Goal: Information Seeking & Learning: Check status

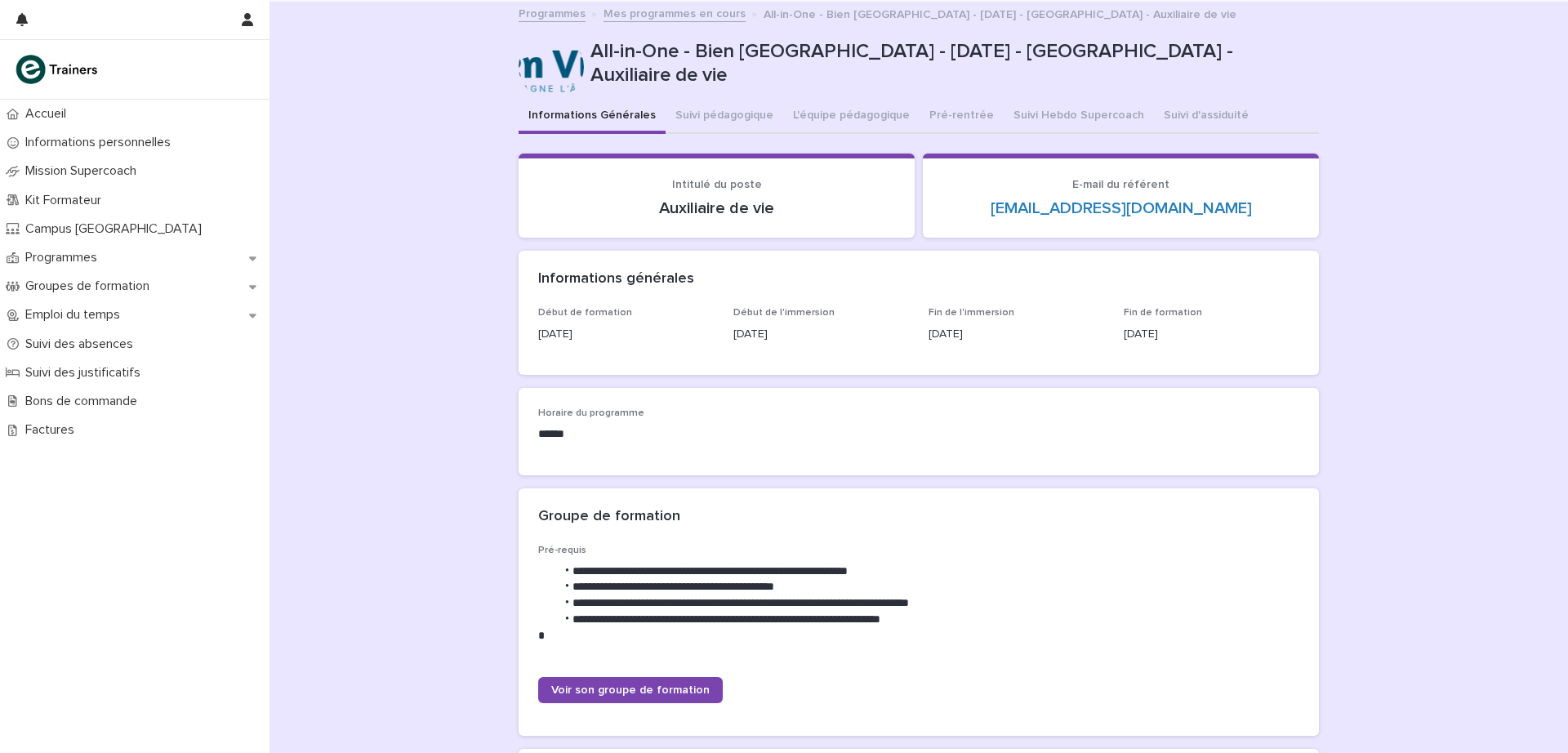
click at [548, 12] on link "Programmes" at bounding box center [551, 12] width 67 height 19
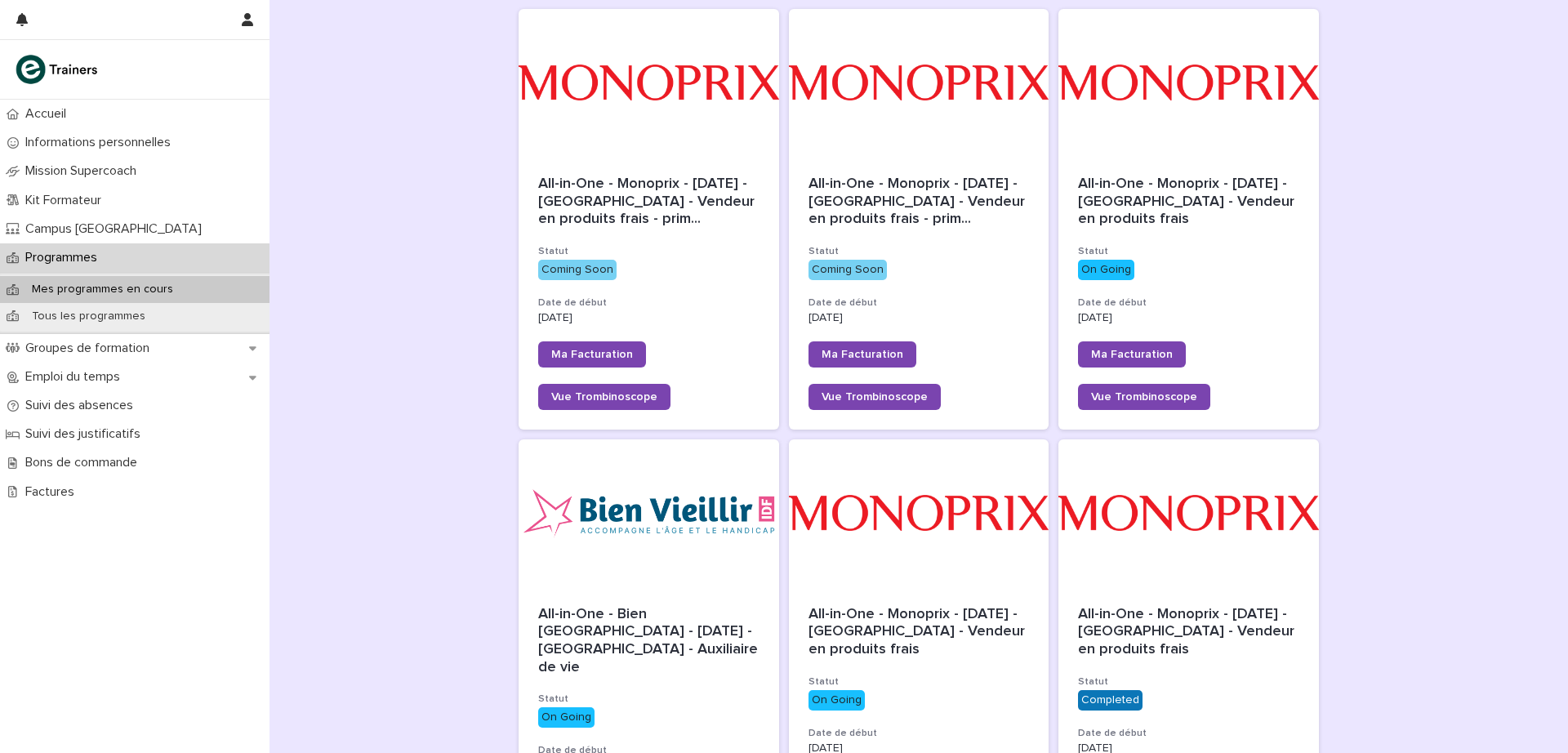
scroll to position [240, 0]
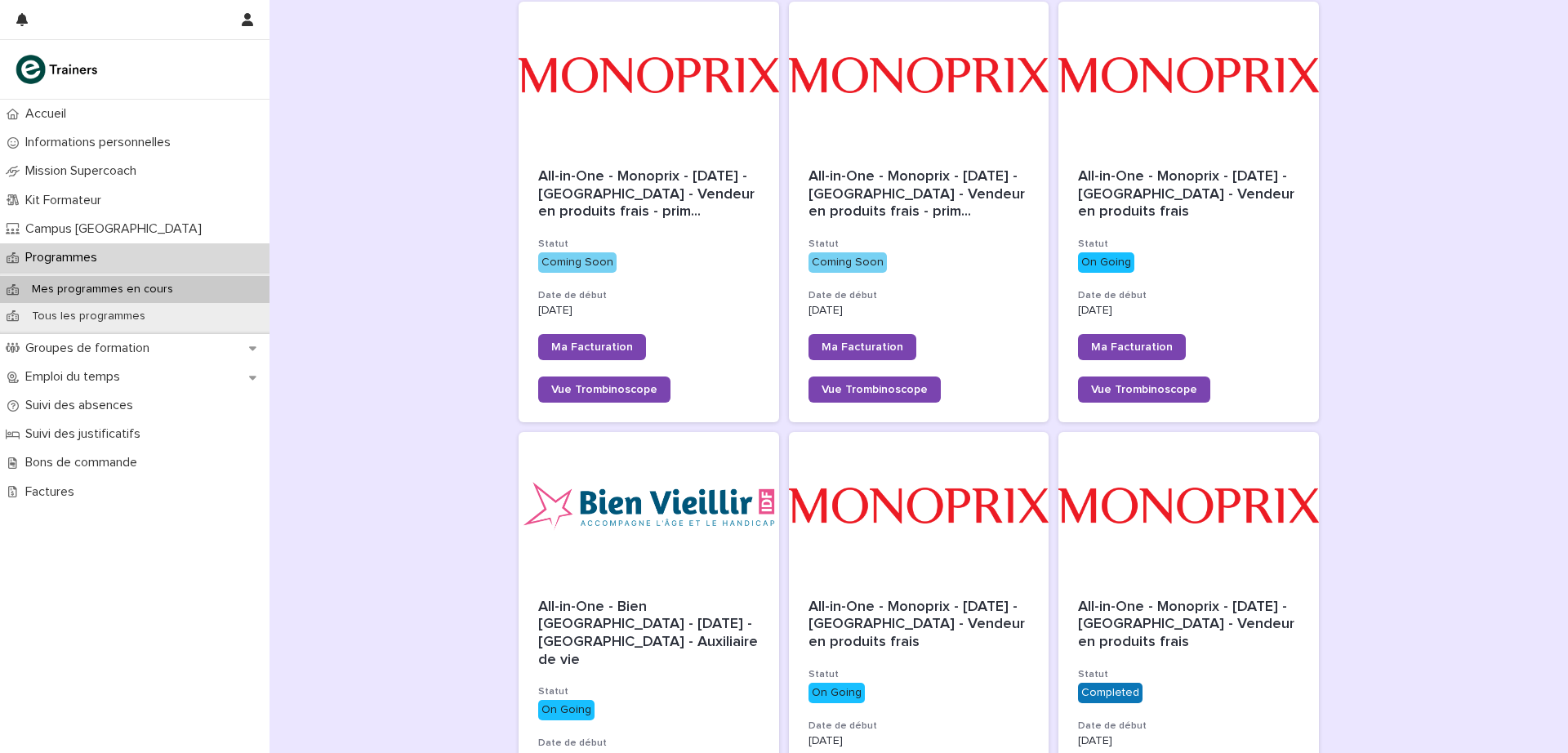
click at [1237, 264] on p "On Going" at bounding box center [1188, 263] width 222 height 20
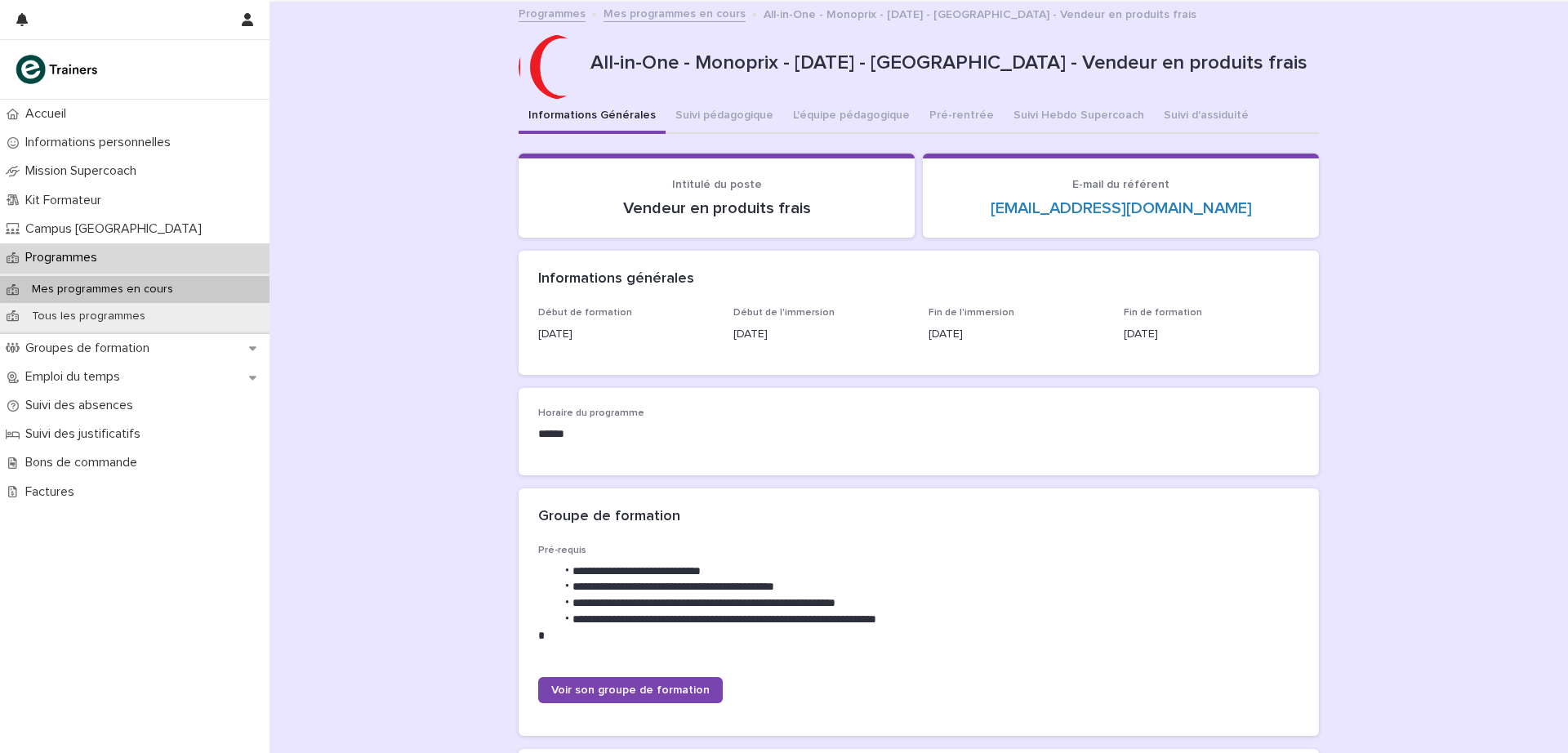
click at [726, 116] on button "Suivi pédagogique" at bounding box center [724, 117] width 118 height 34
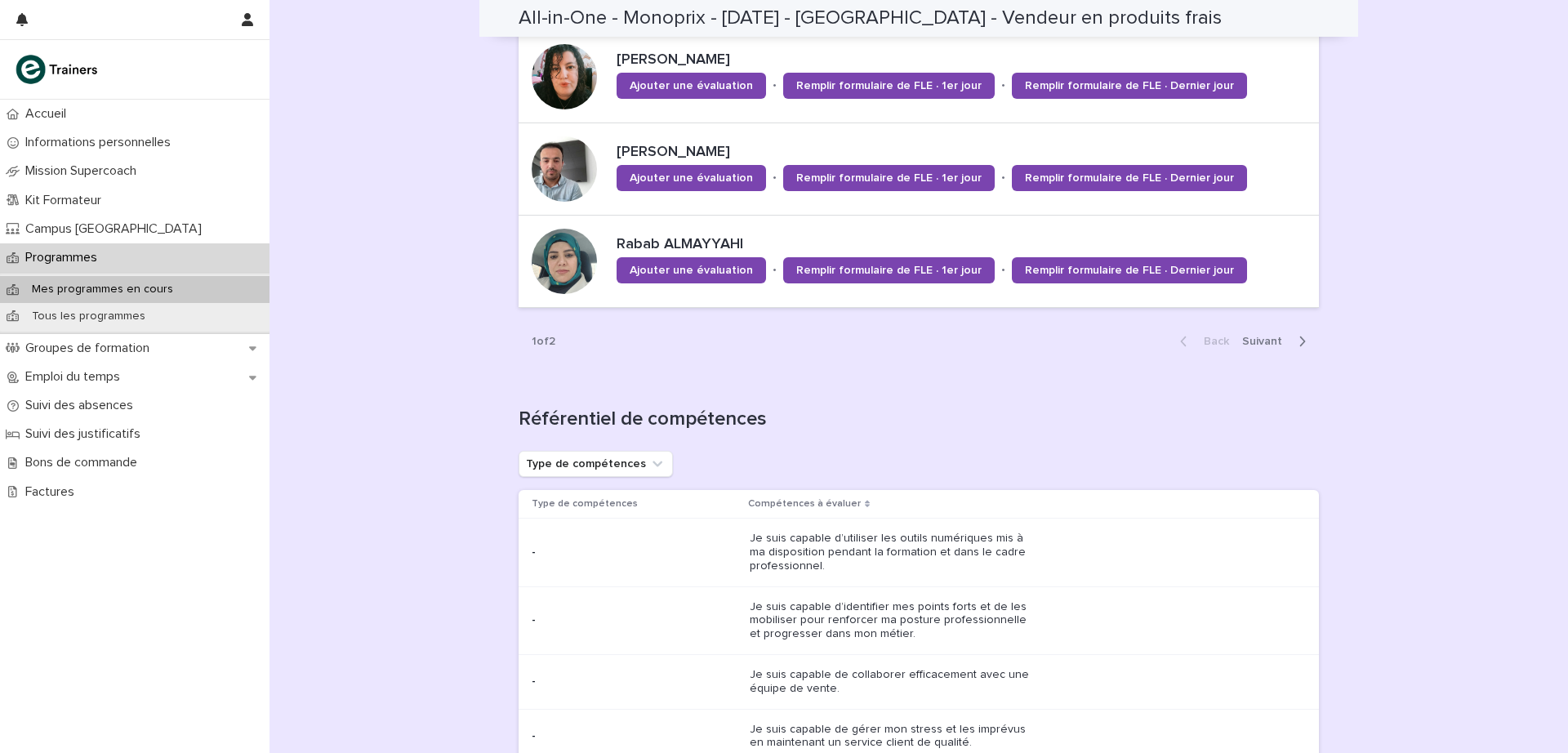
scroll to position [1577, 0]
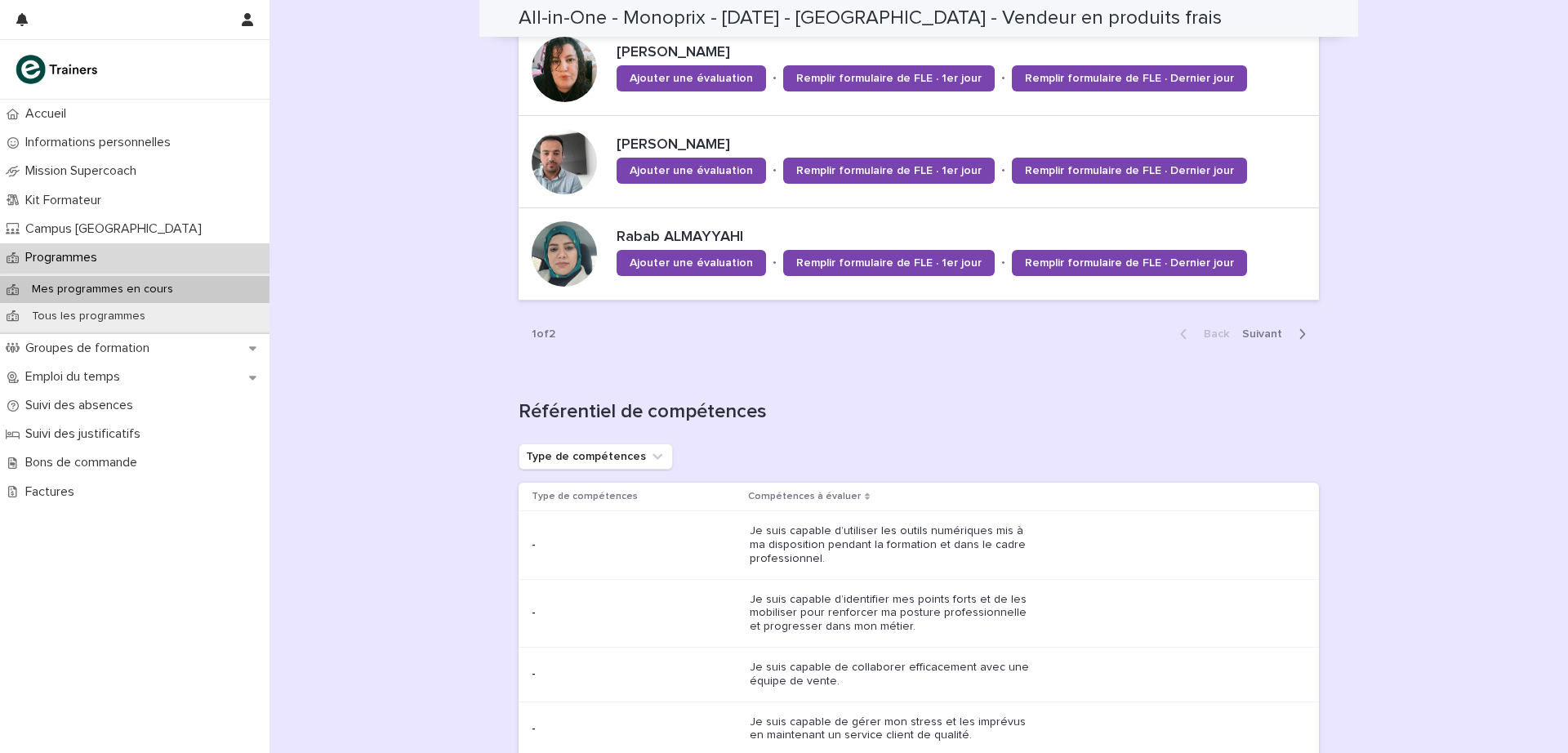
click at [1254, 332] on span "Next" at bounding box center [1267, 334] width 50 height 11
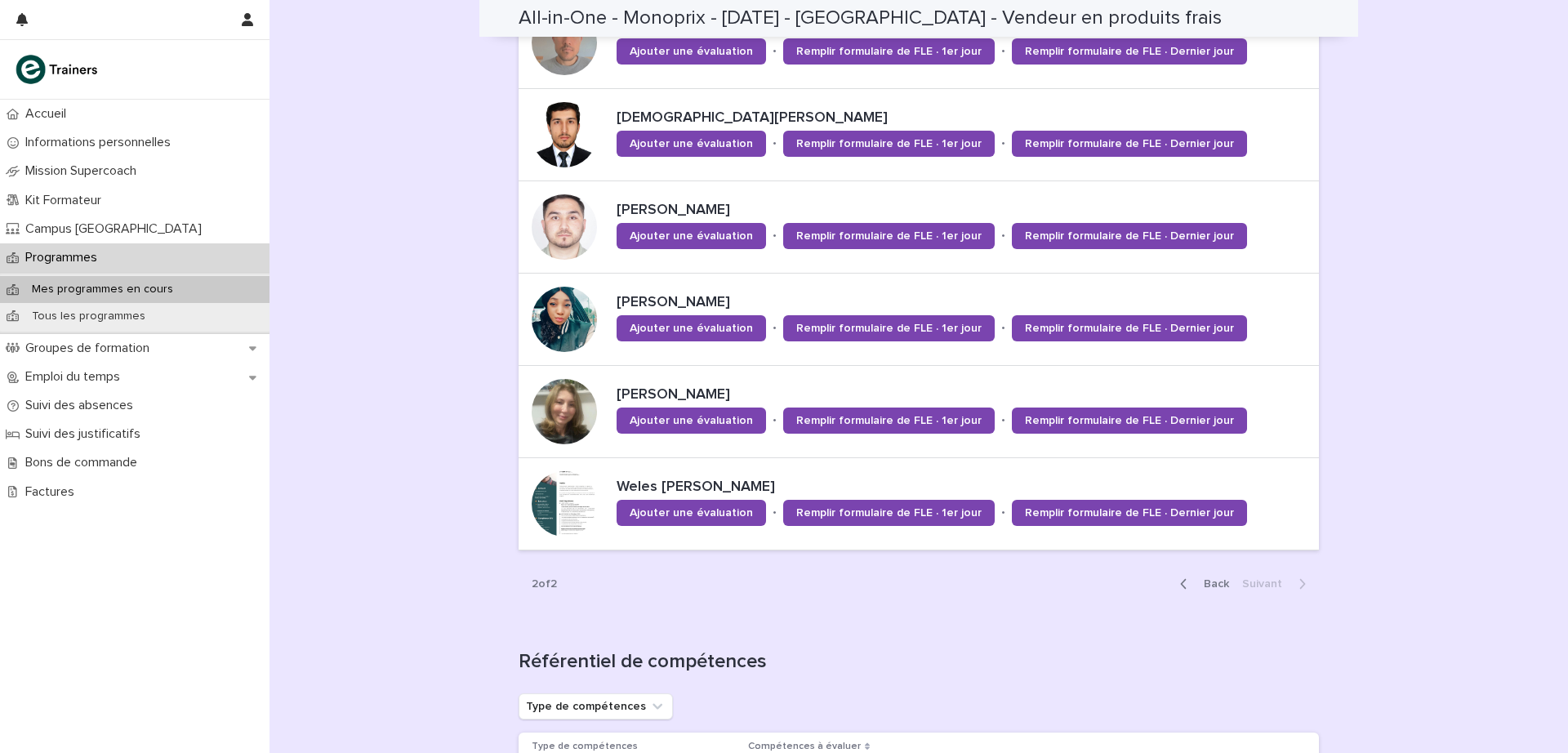
scroll to position [1147, 0]
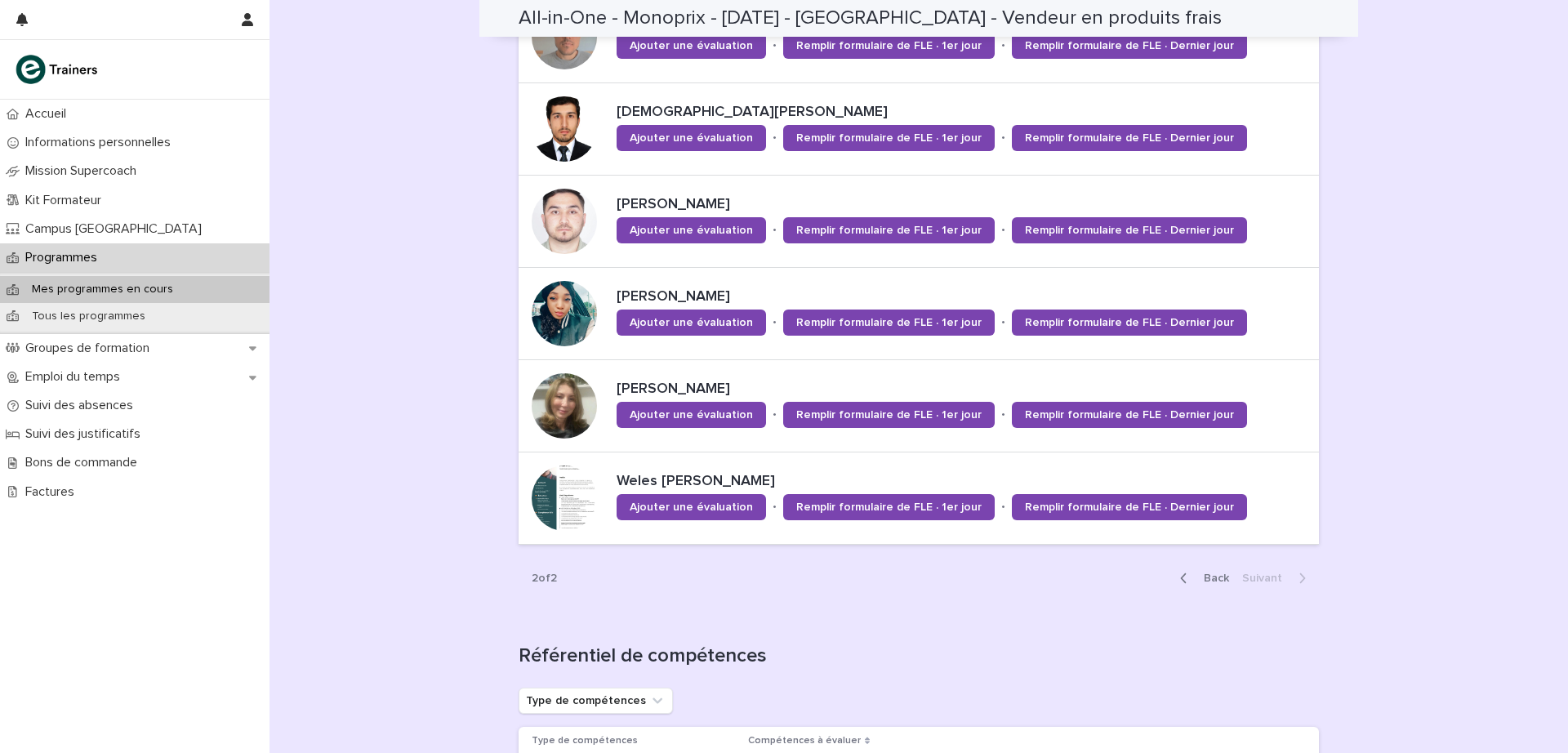
click at [1211, 579] on span "Back" at bounding box center [1210, 577] width 35 height 11
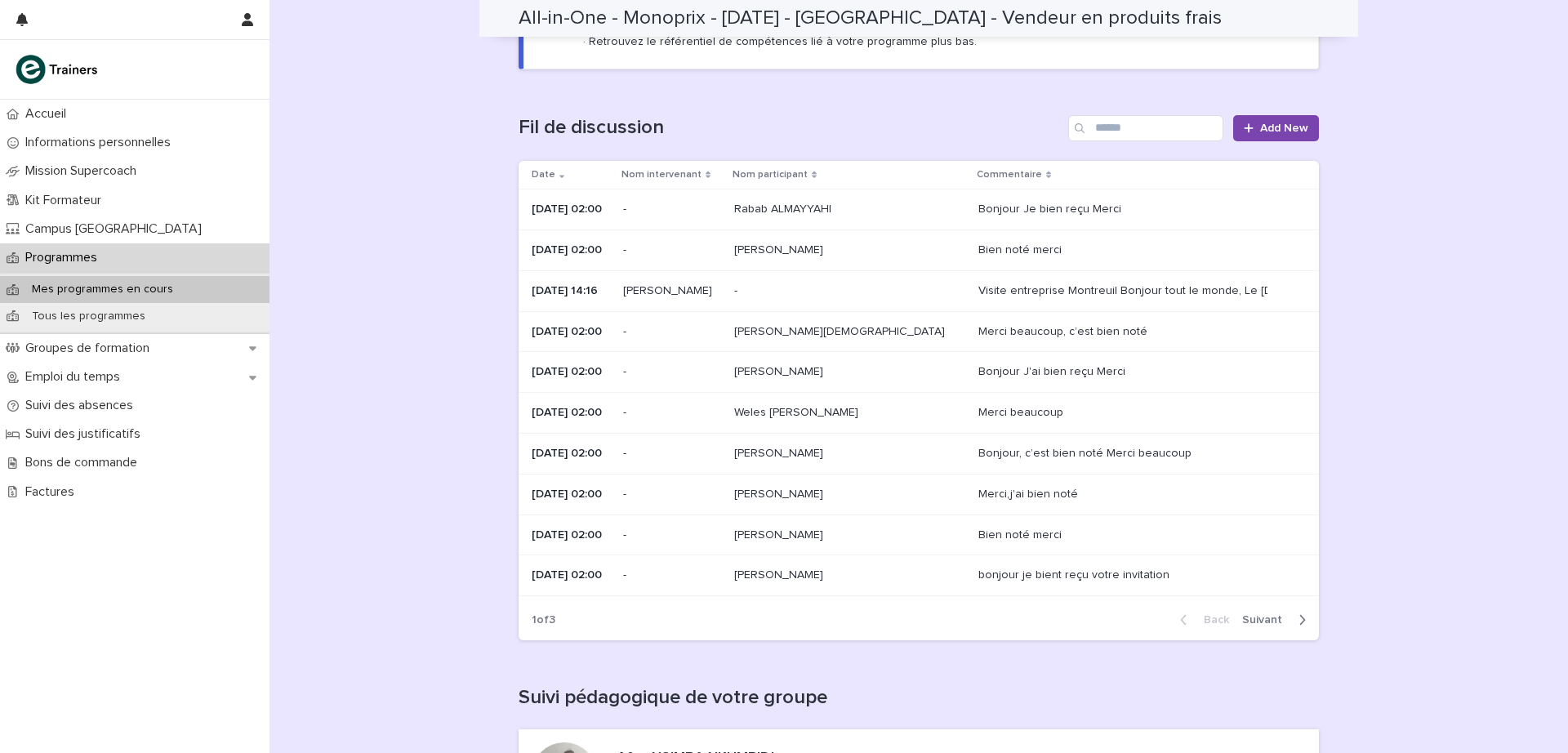
scroll to position [190, 0]
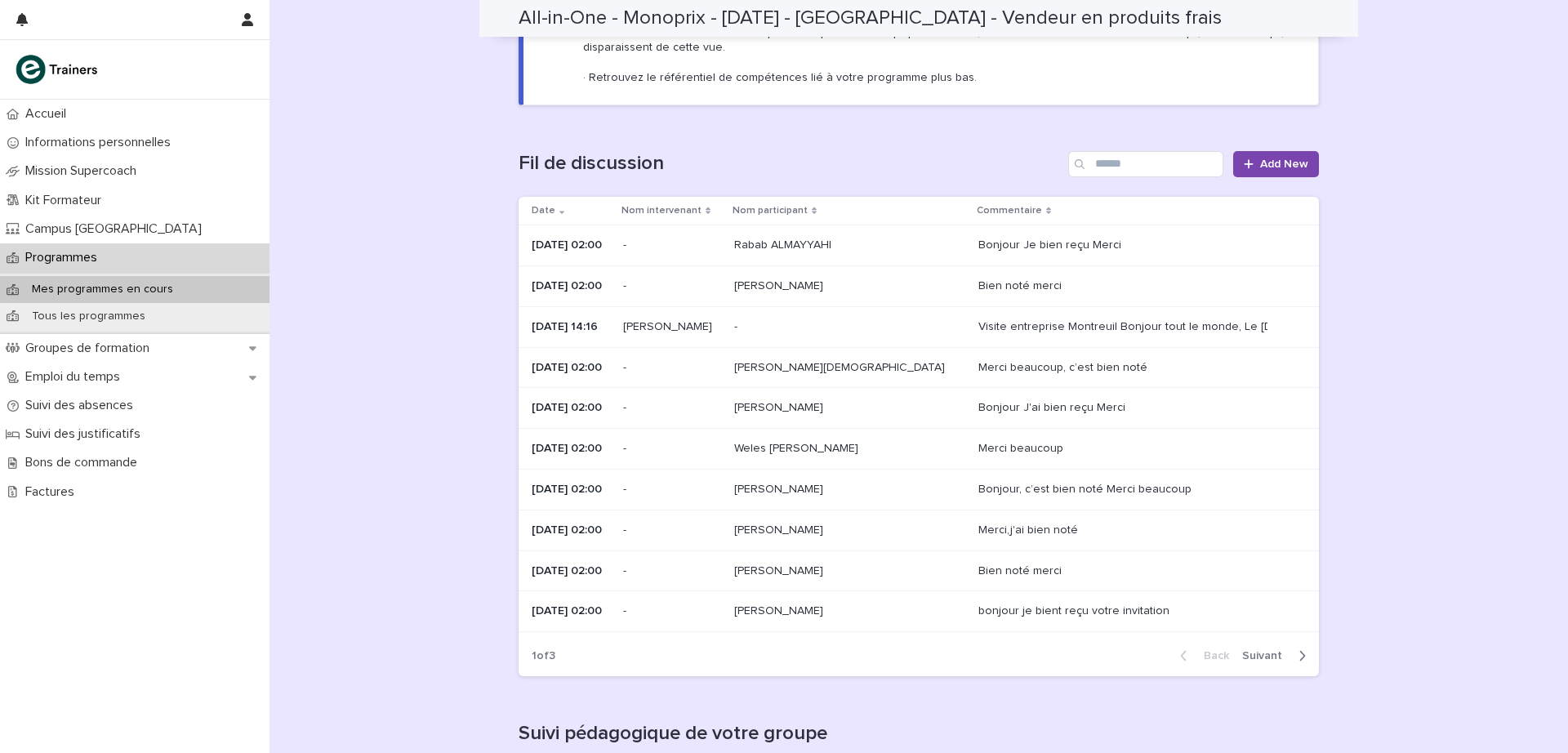
click at [87, 253] on p "Programmes" at bounding box center [65, 258] width 92 height 16
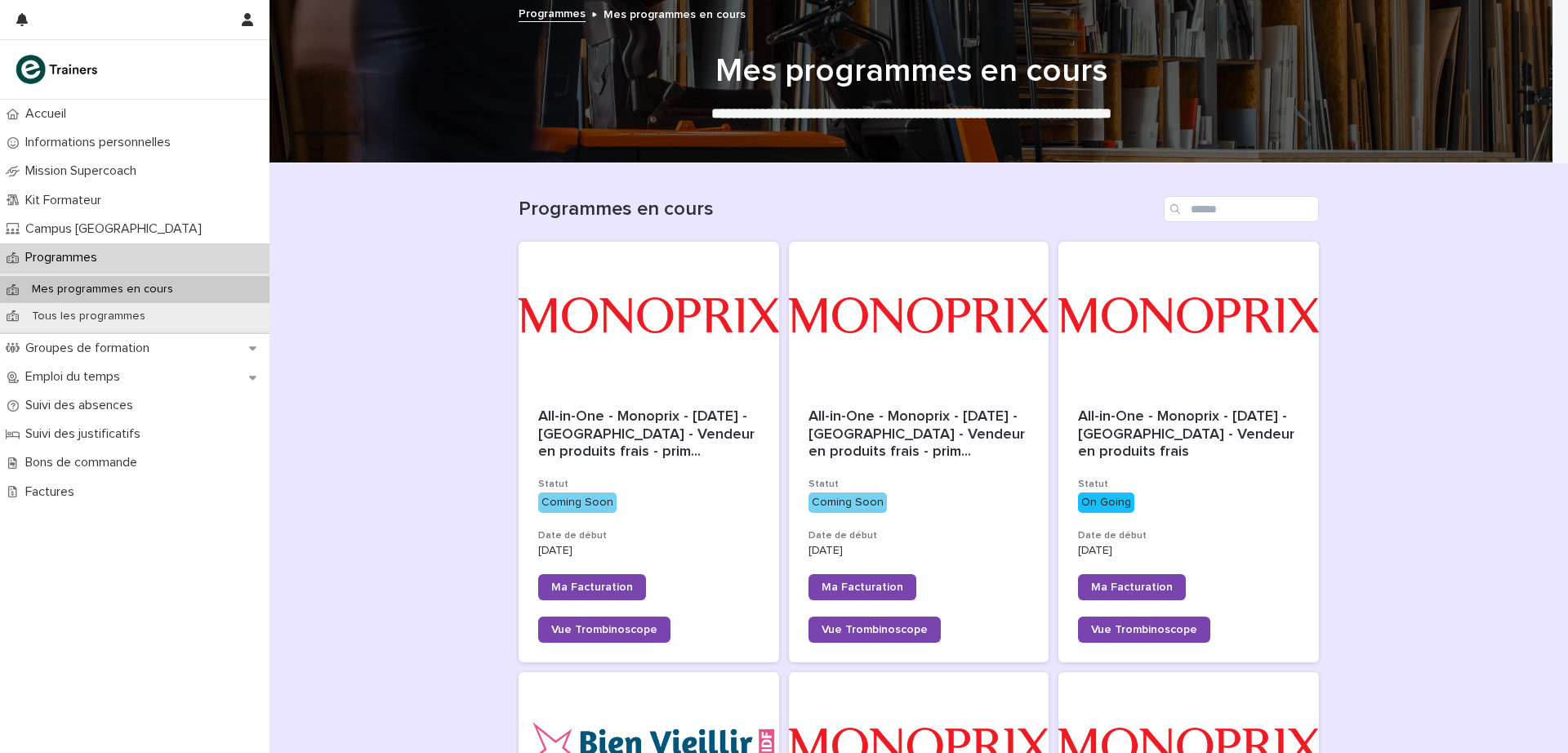
click at [1189, 422] on span "All-in-One - Monoprix - [DATE] - [GEOGRAPHIC_DATA] - Vendeur en produits frais" at bounding box center [1187, 434] width 221 height 50
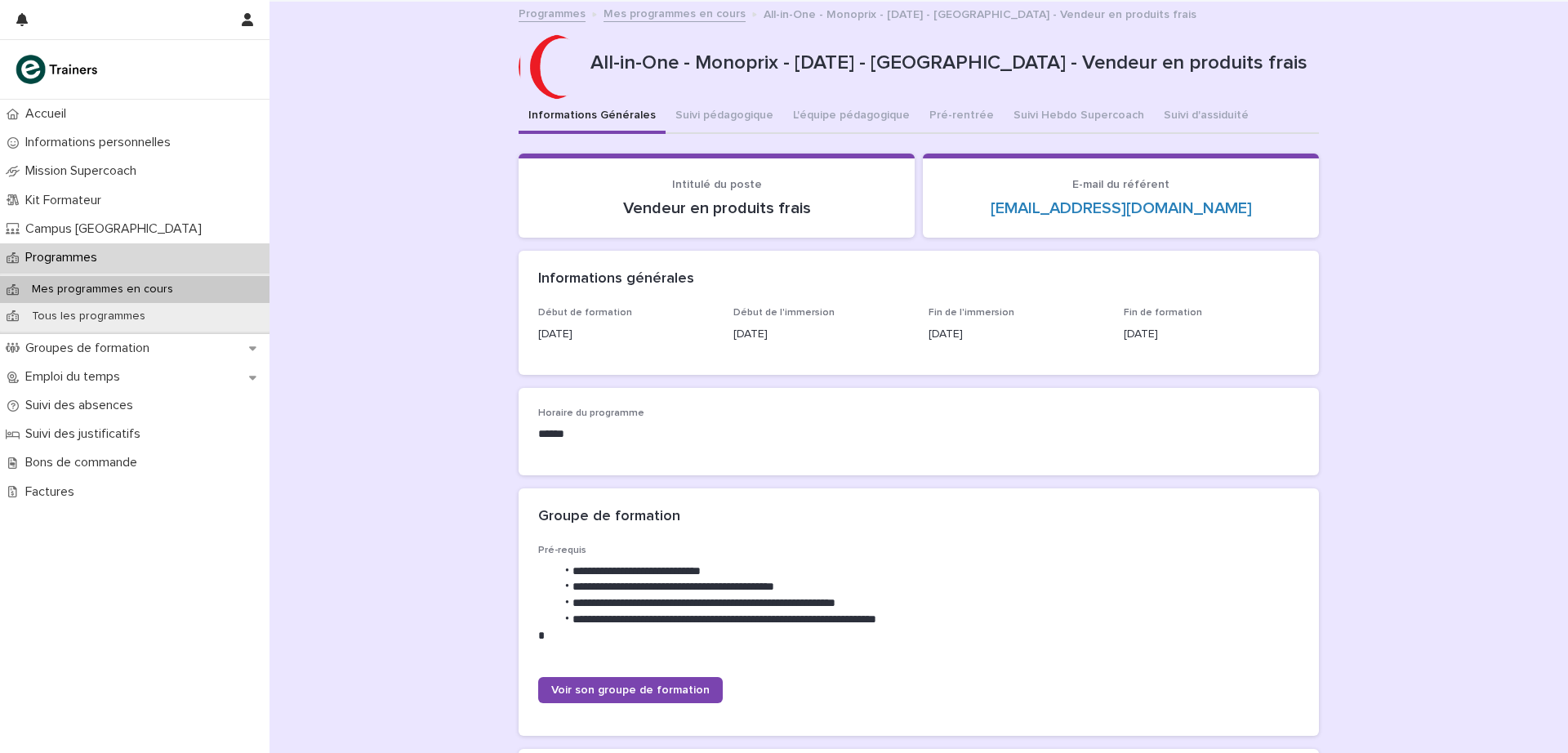
click at [728, 116] on button "Suivi pédagogique" at bounding box center [724, 117] width 118 height 34
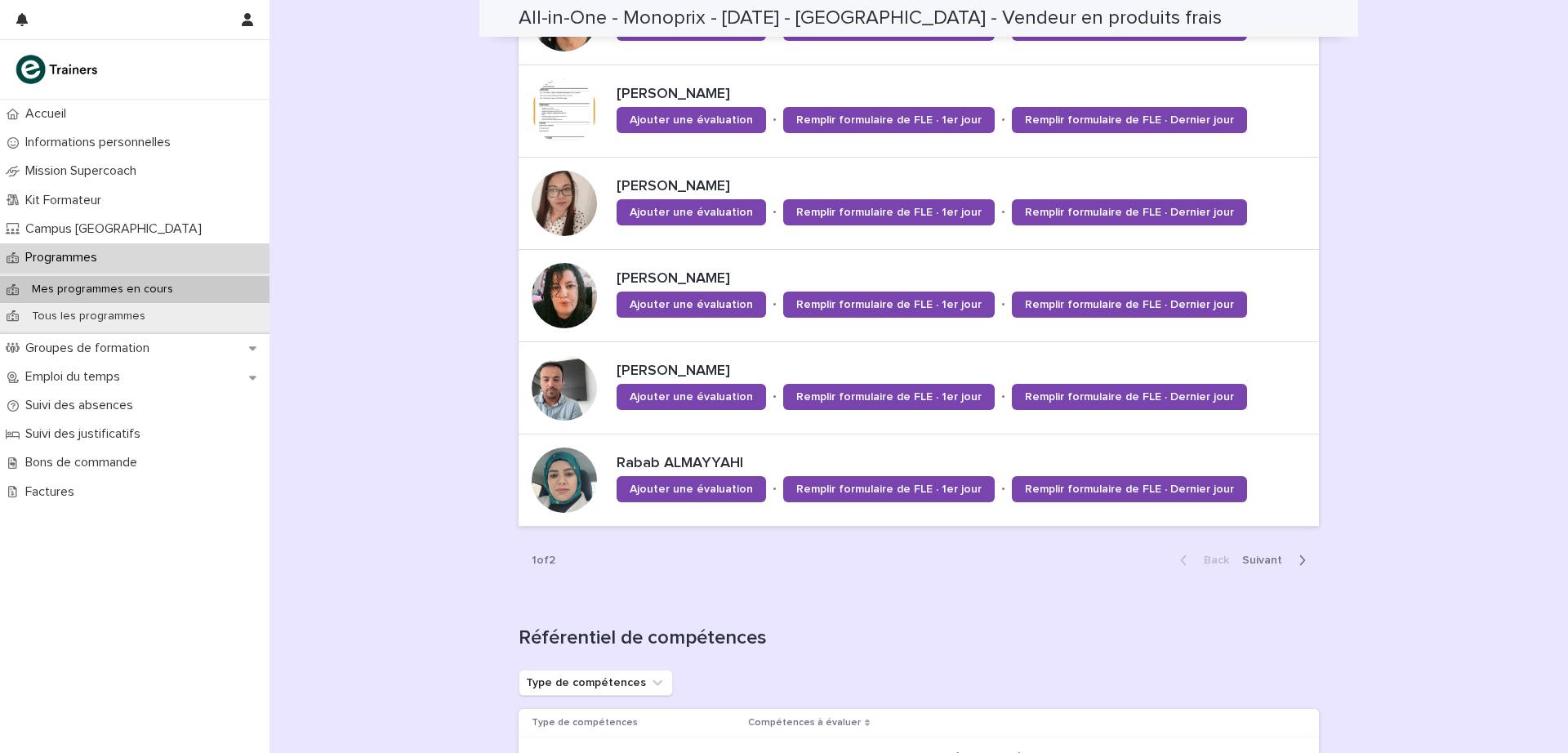
scroll to position [1369, 0]
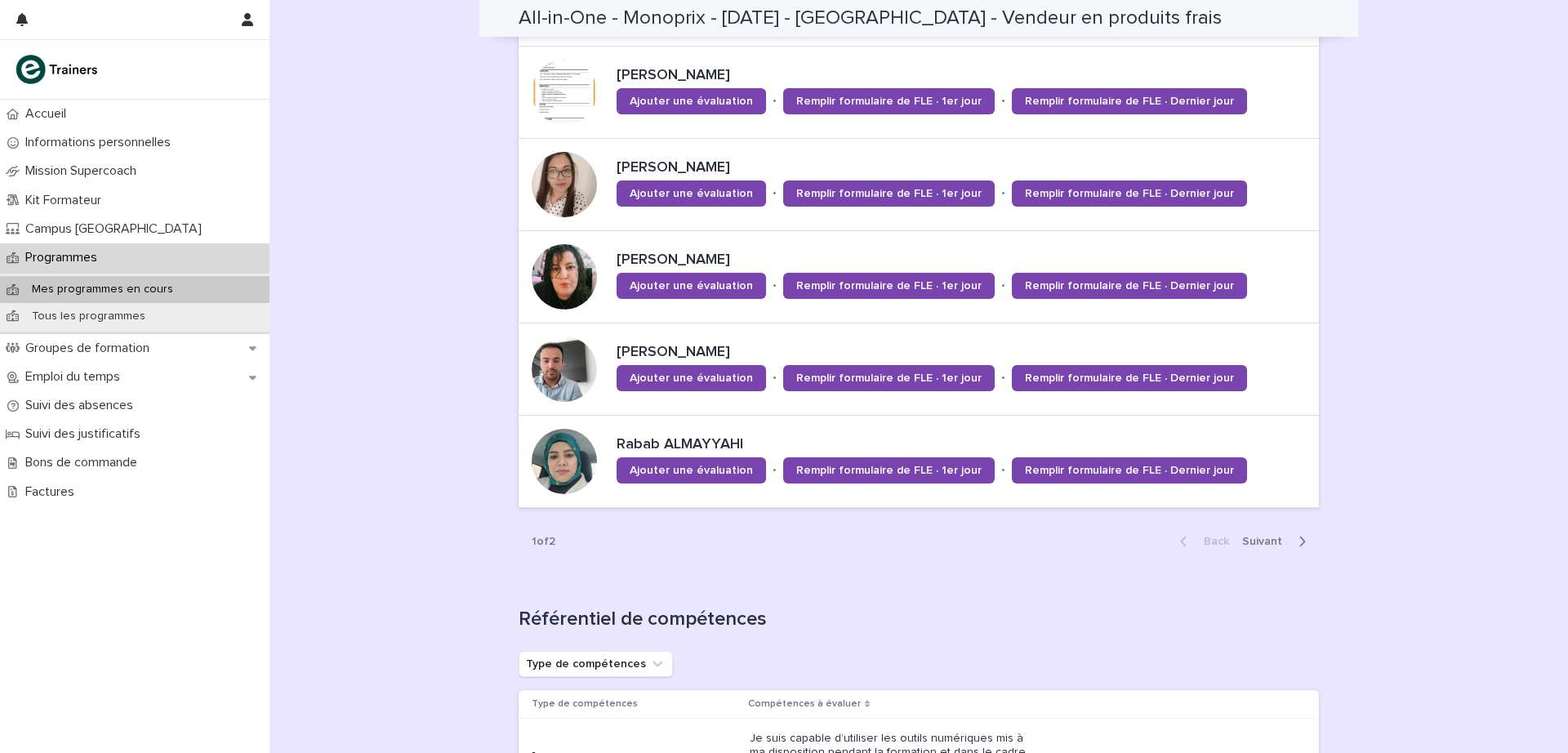
click at [1261, 542] on span "Next" at bounding box center [1267, 540] width 50 height 11
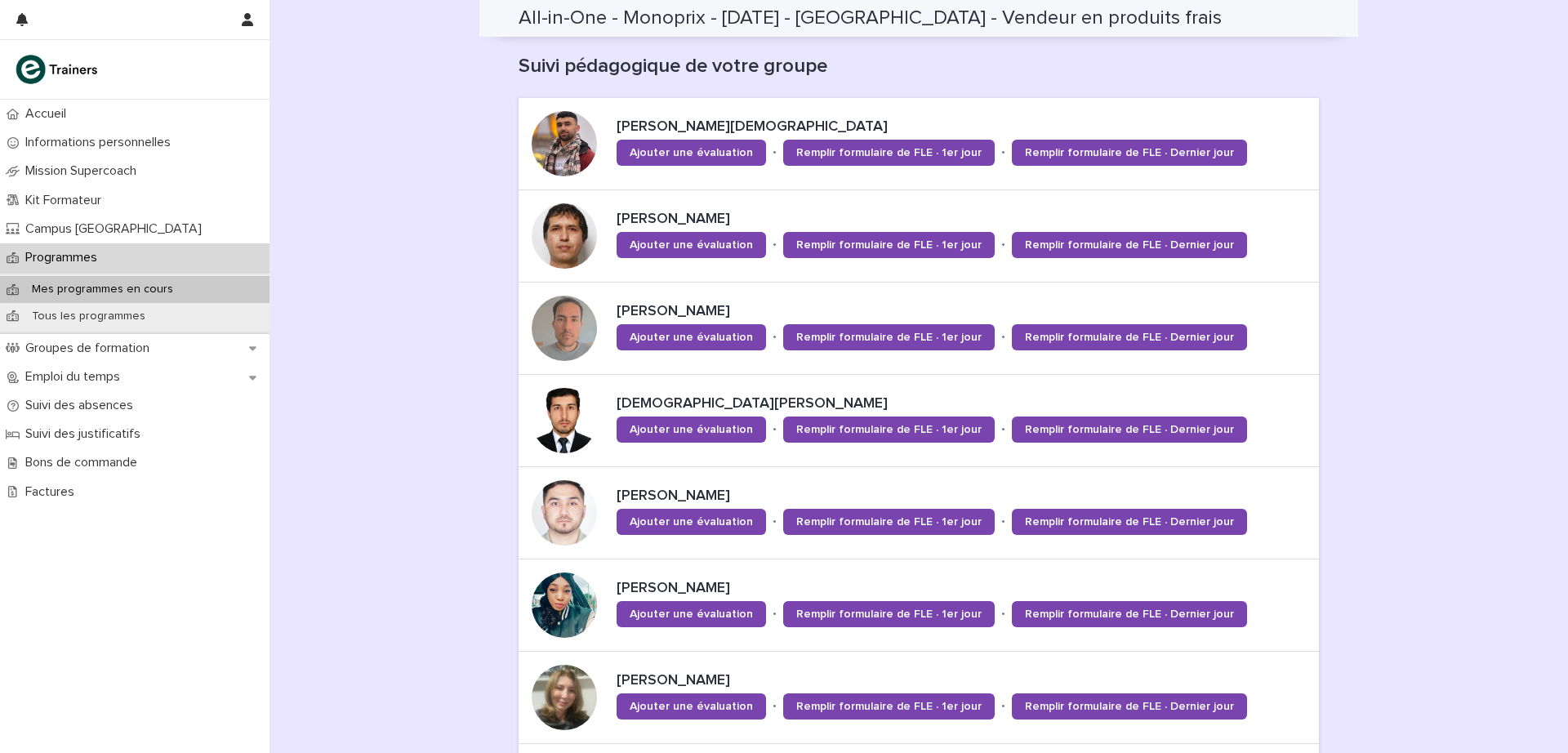
scroll to position [847, 0]
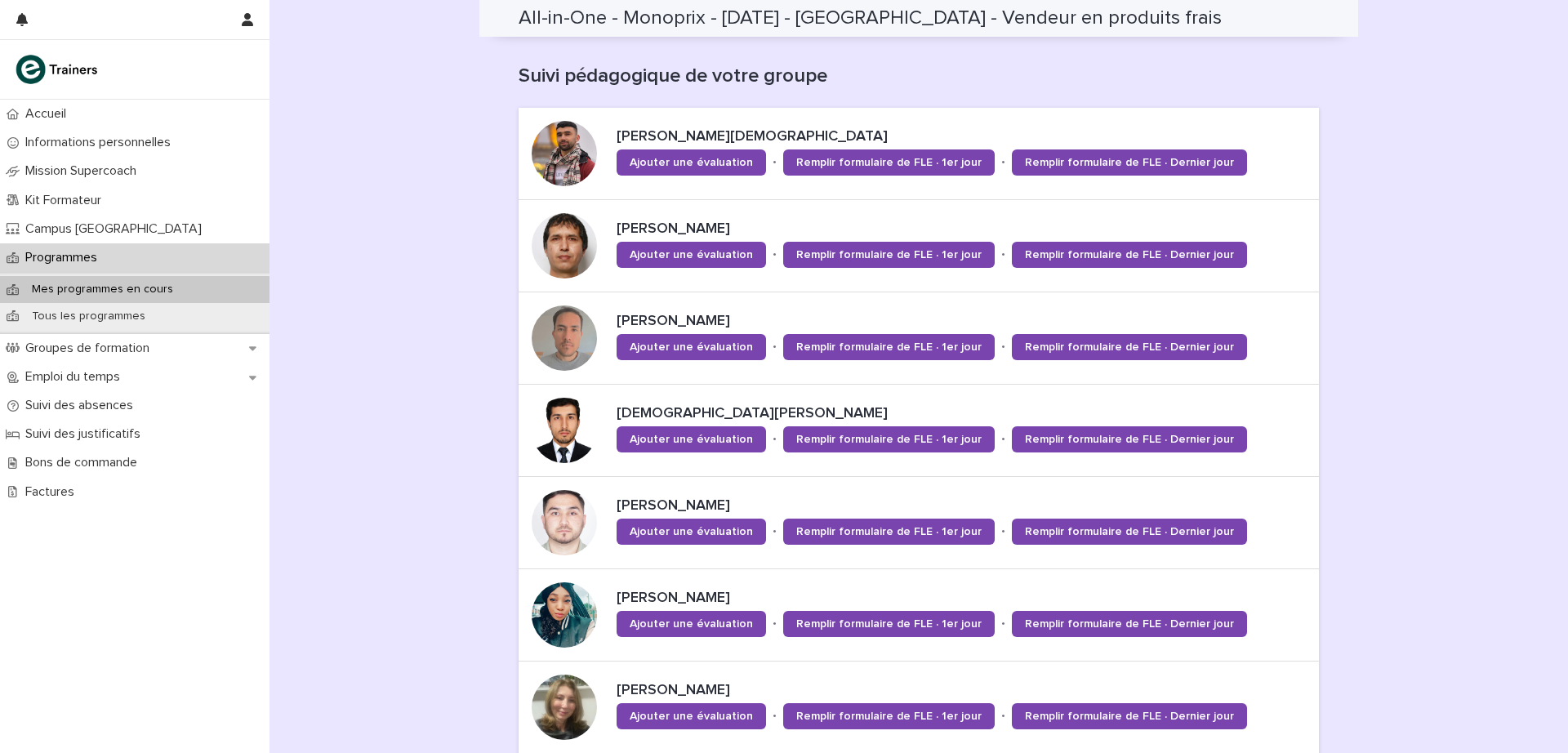
click at [89, 245] on div "Programmes" at bounding box center [135, 258] width 270 height 29
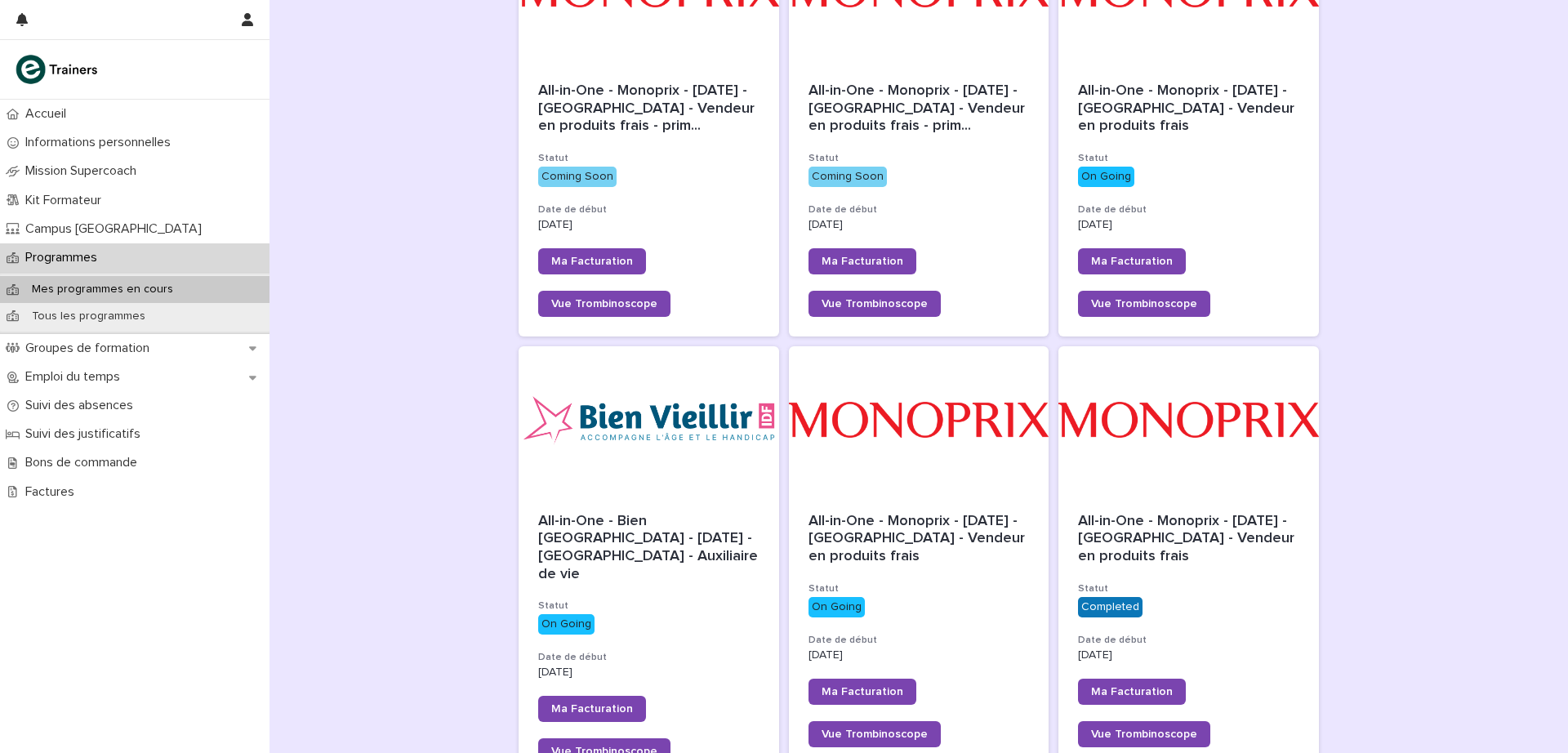
scroll to position [327, 0]
click at [929, 521] on span "All-in-One - Monoprix - [DATE] - [GEOGRAPHIC_DATA] - Vendeur en produits frais" at bounding box center [918, 537] width 221 height 50
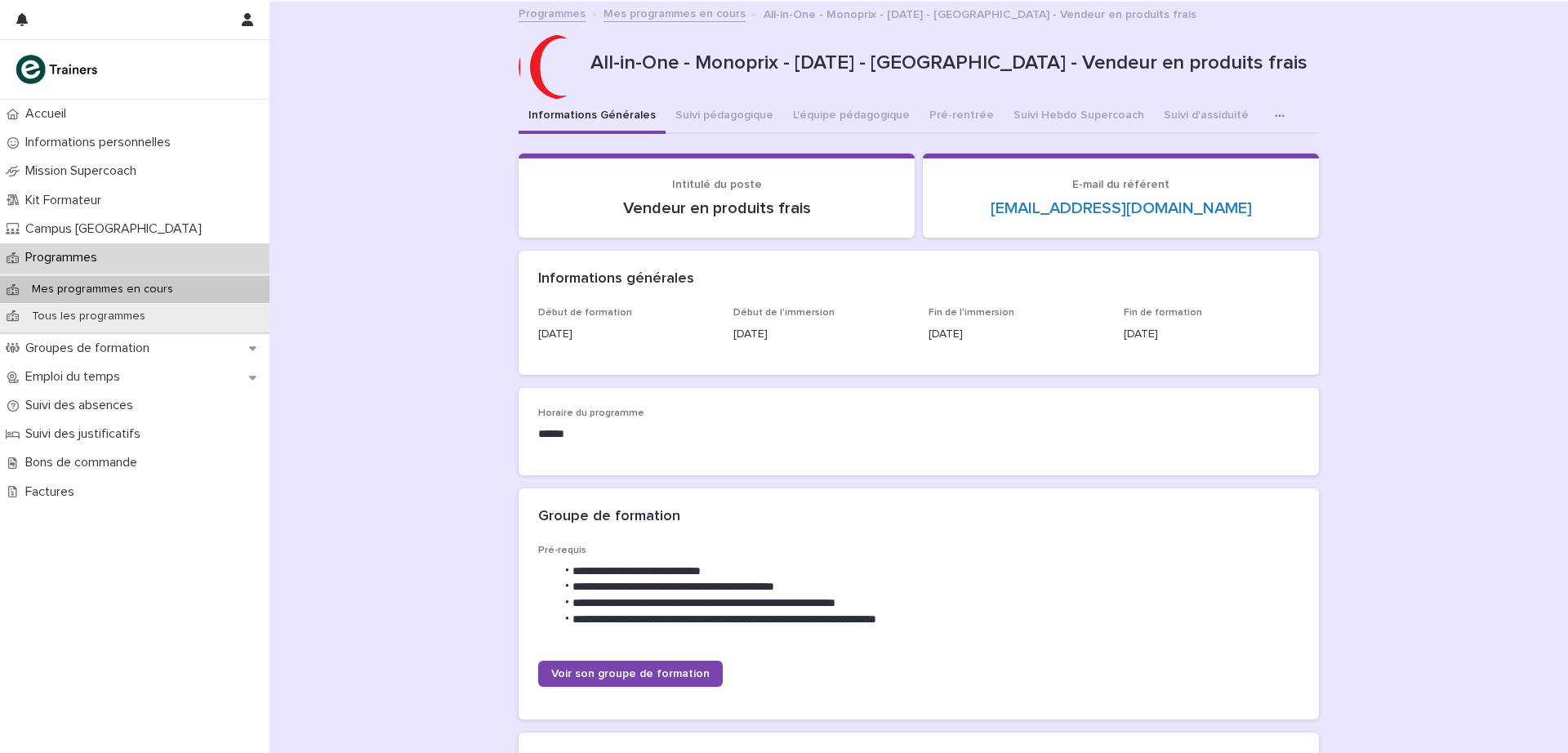
click at [718, 116] on button "Suivi pédagogique" at bounding box center [724, 117] width 118 height 34
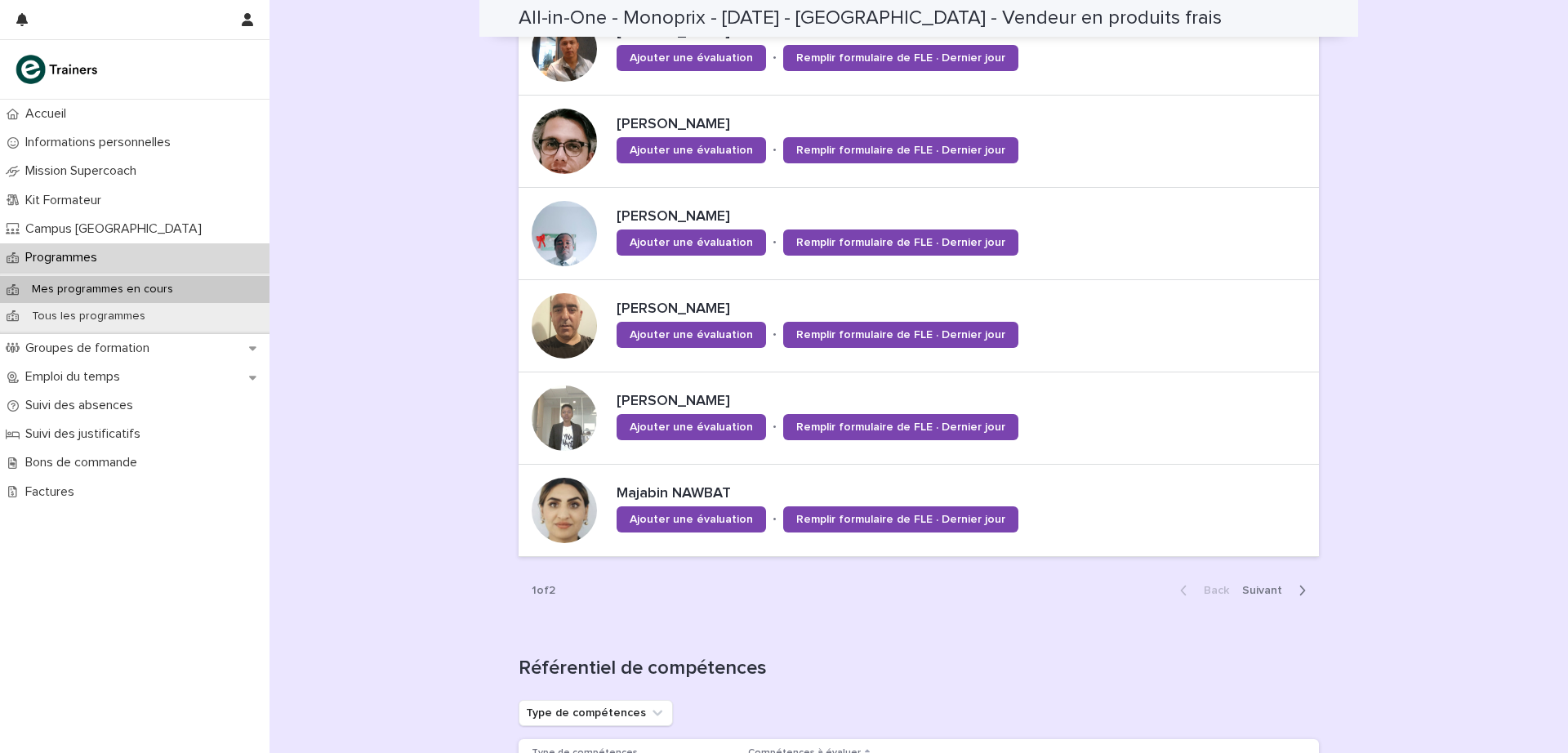
scroll to position [1322, 0]
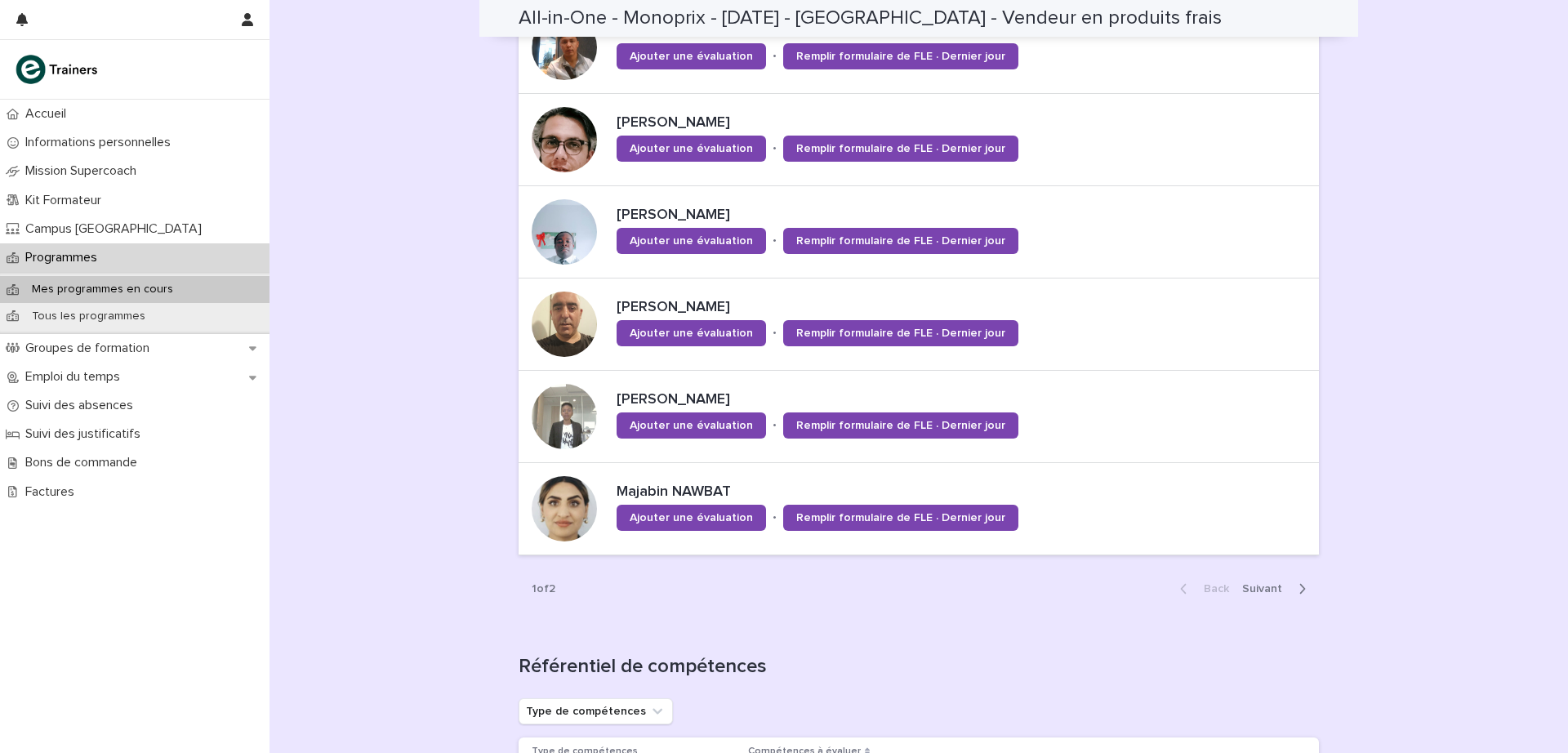
click at [1246, 584] on span "Next" at bounding box center [1267, 588] width 50 height 11
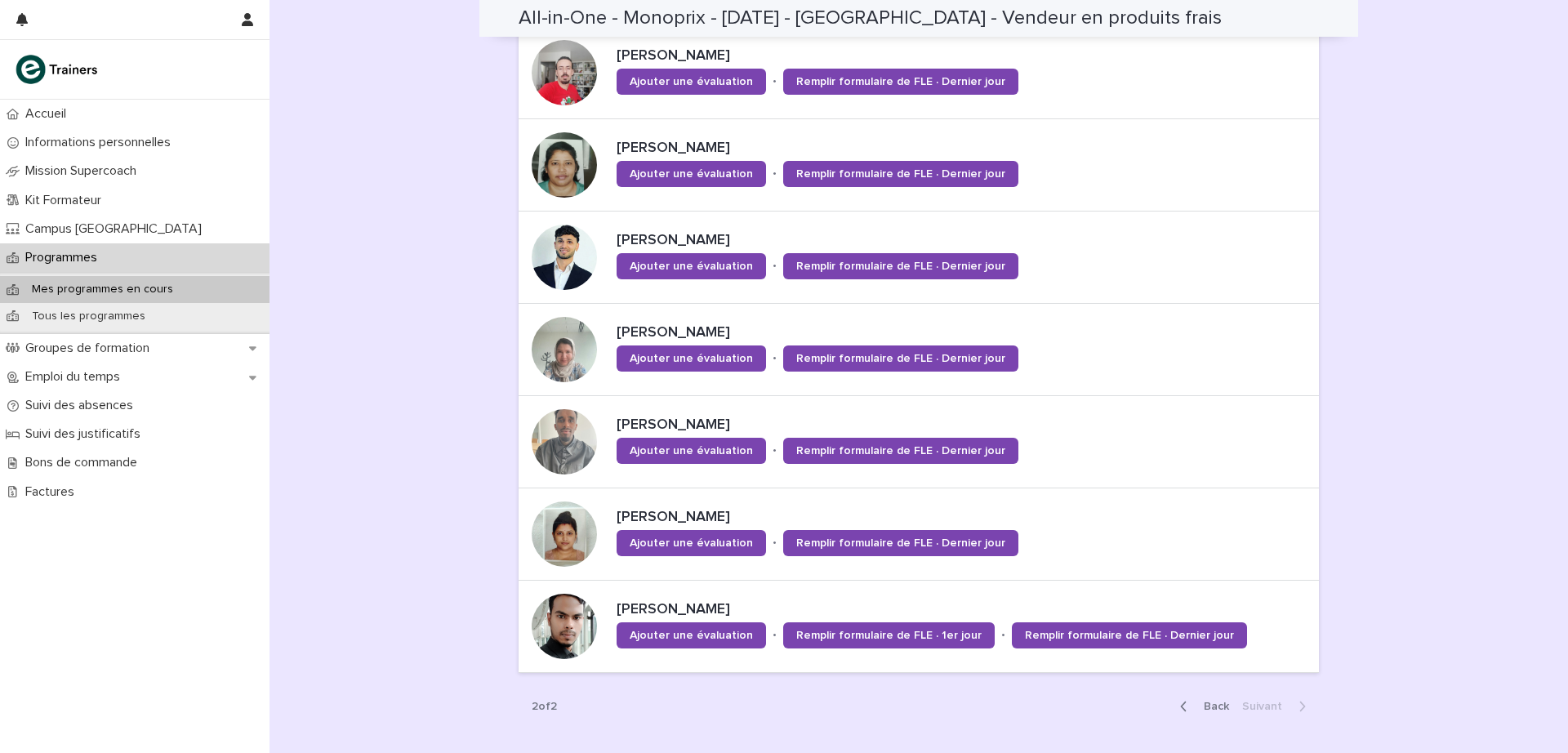
scroll to position [1016, 0]
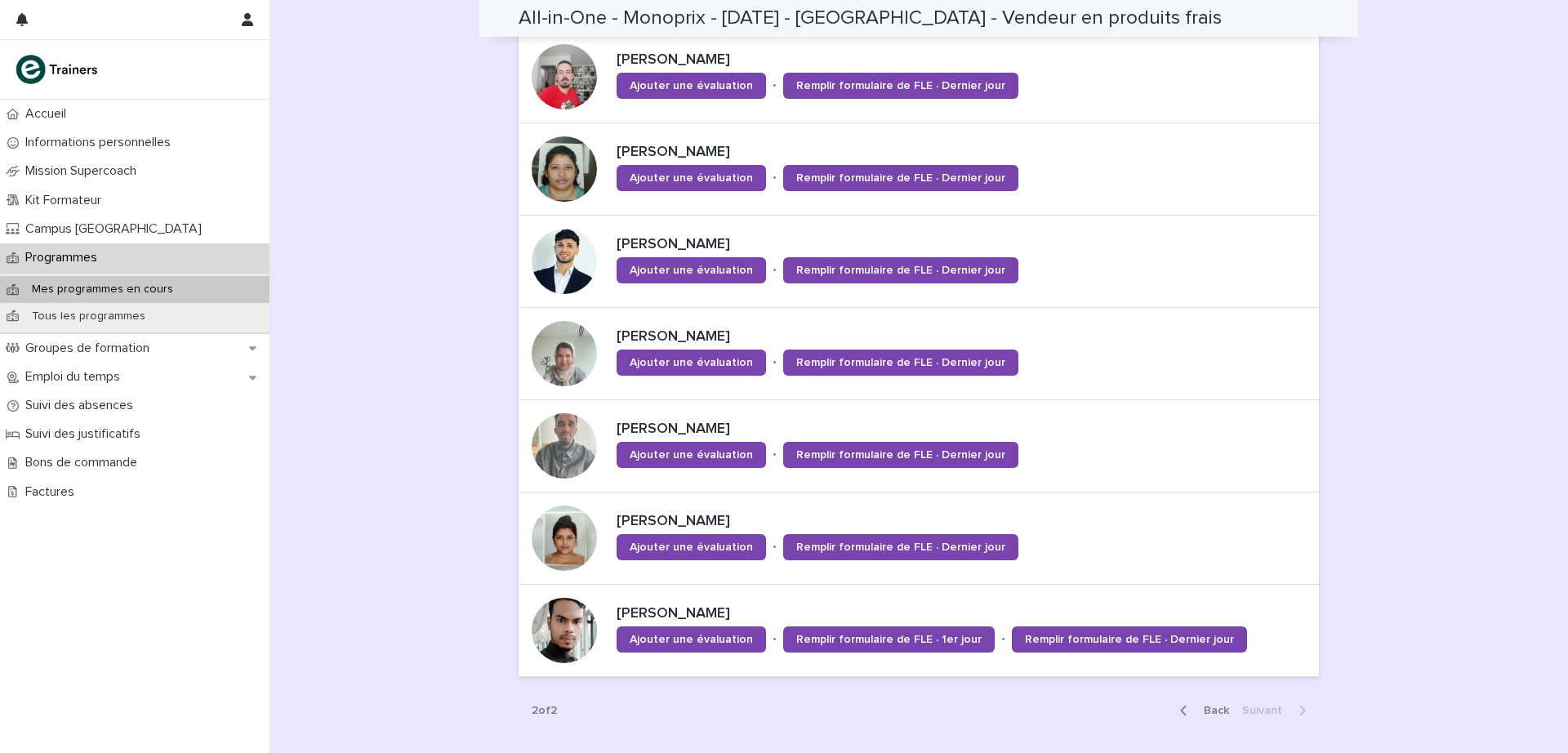
click at [677, 329] on p "[PERSON_NAME]" at bounding box center [874, 338] width 515 height 18
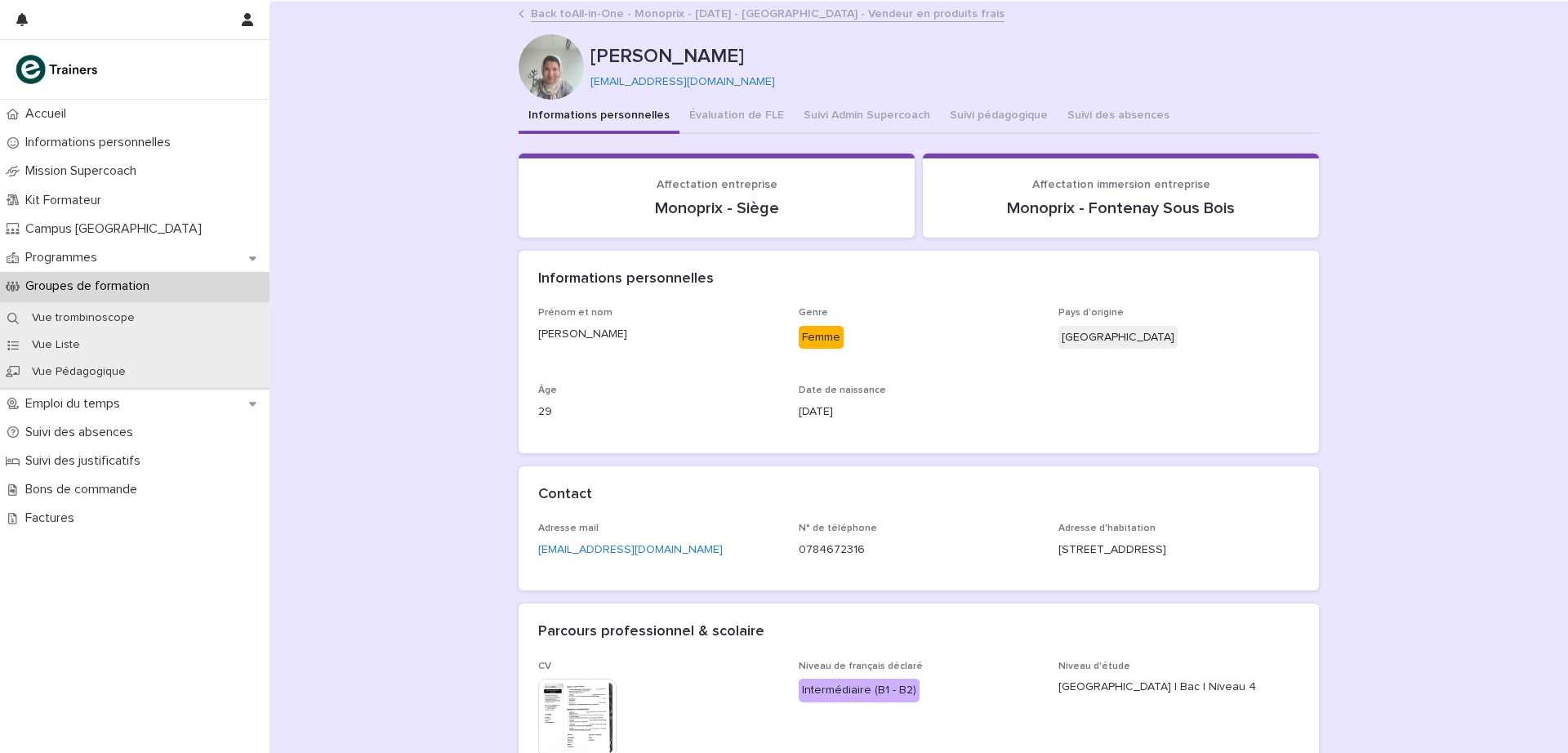
click at [844, 109] on button "Suivi Admin Supercoach" at bounding box center [867, 117] width 146 height 34
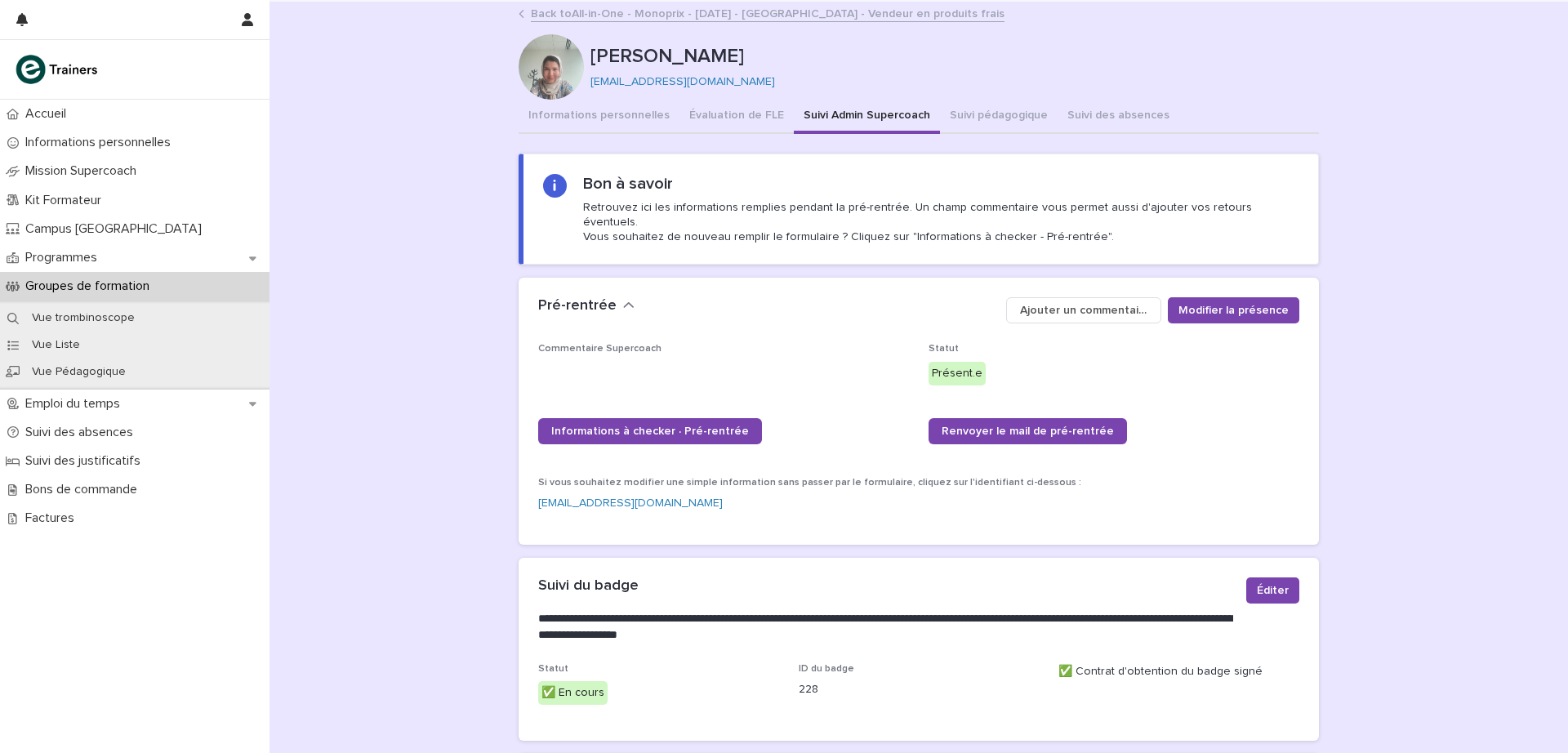
click at [981, 110] on button "Suivi pédagogique" at bounding box center [999, 117] width 118 height 34
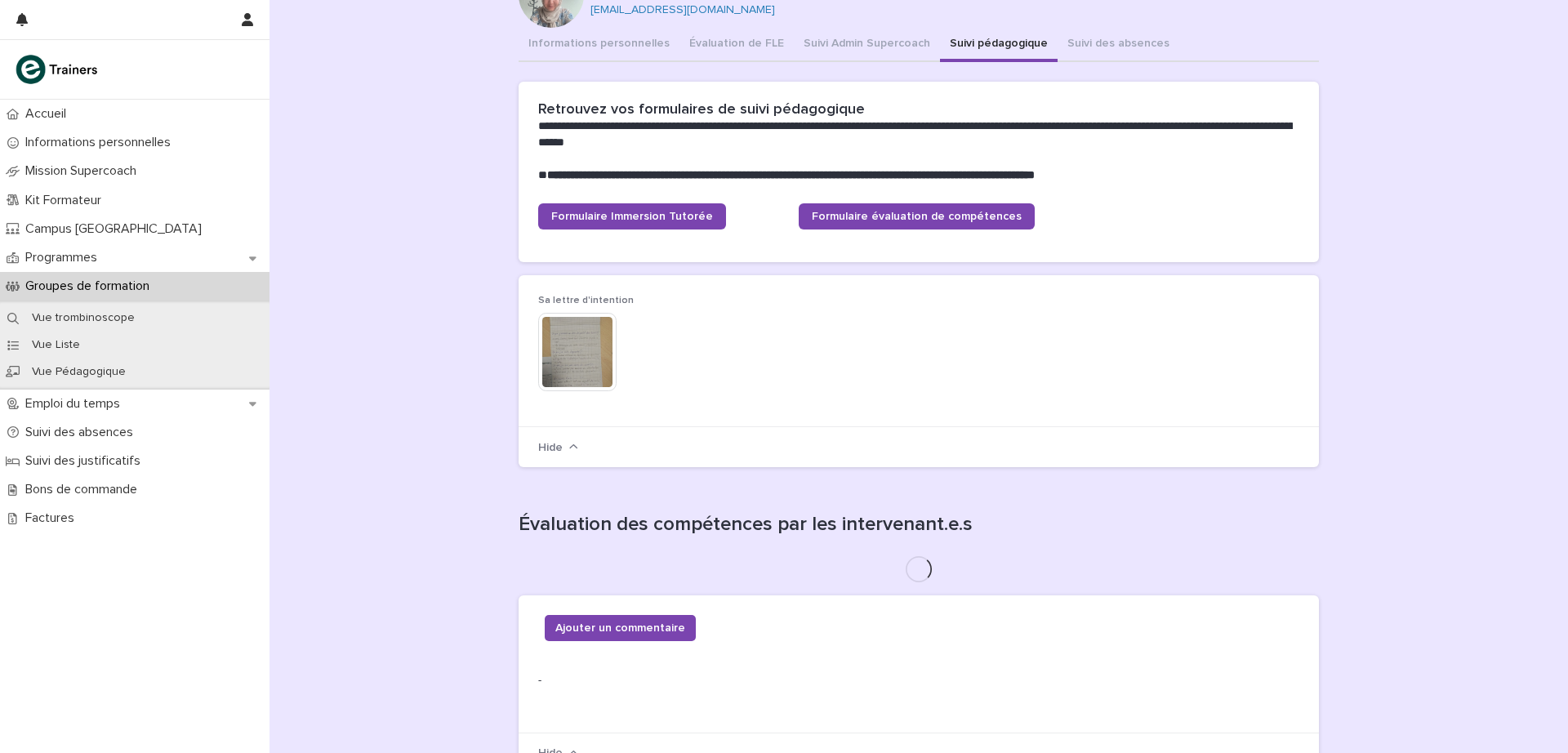
scroll to position [75, 0]
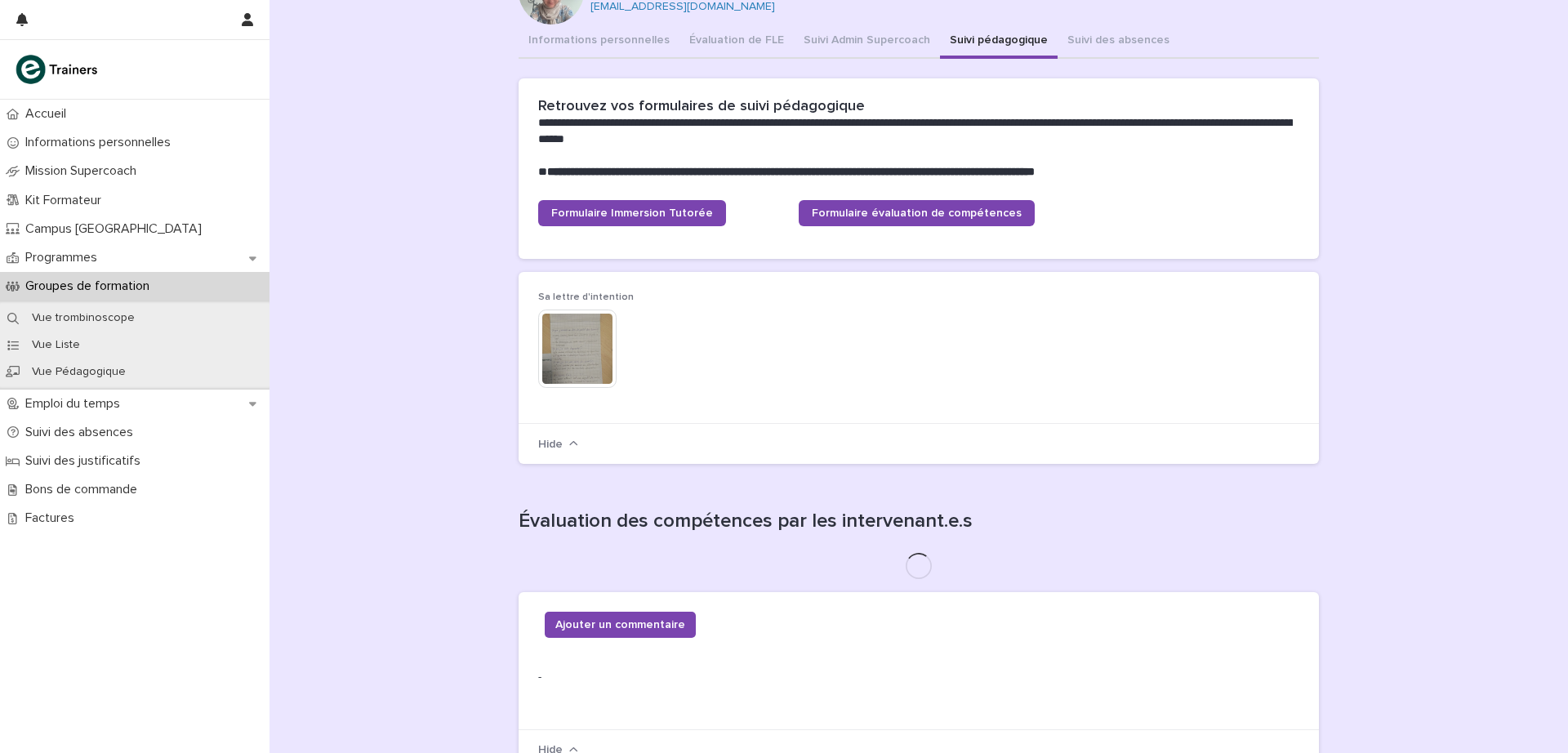
click at [566, 350] on img at bounding box center [577, 349] width 78 height 78
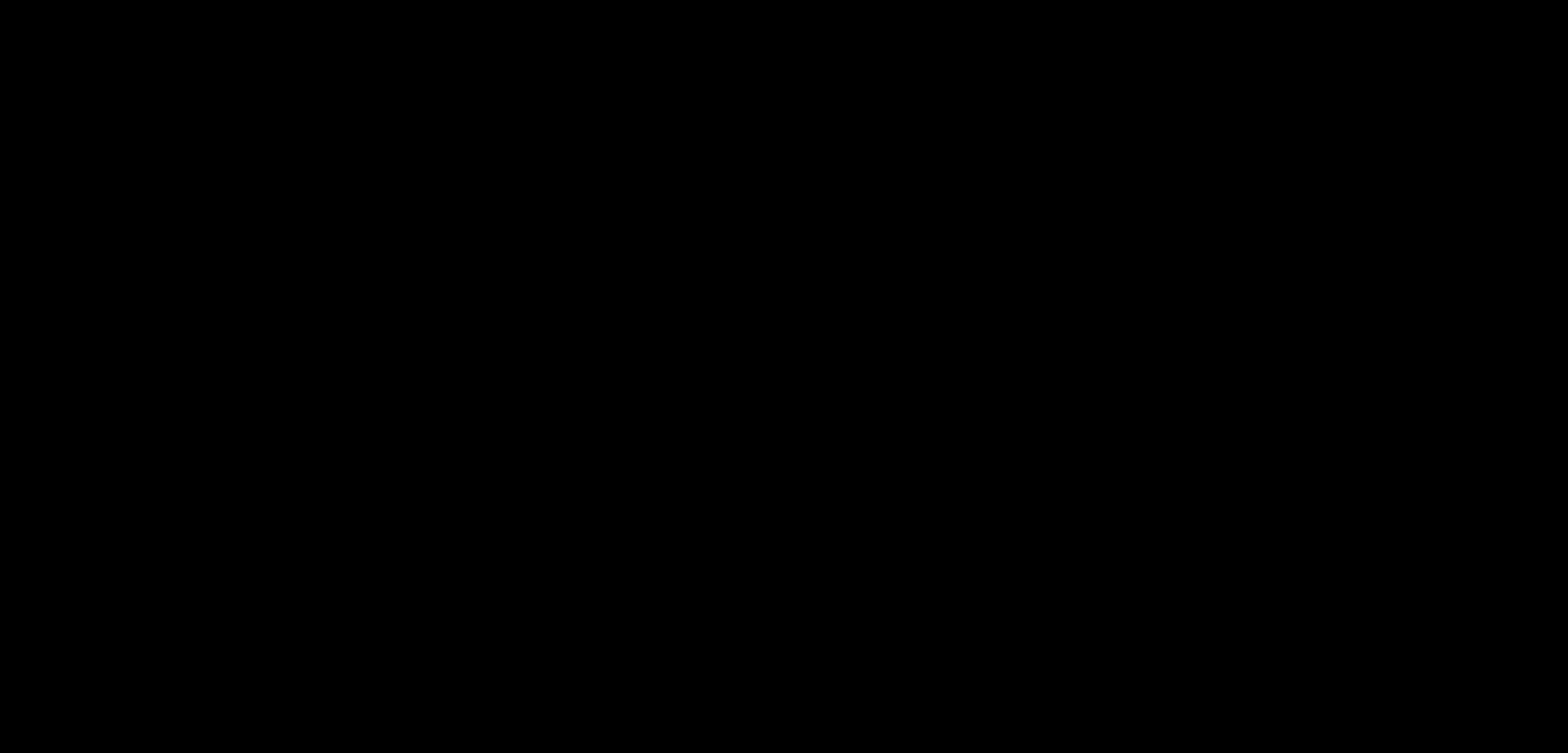
scroll to position [416, 0]
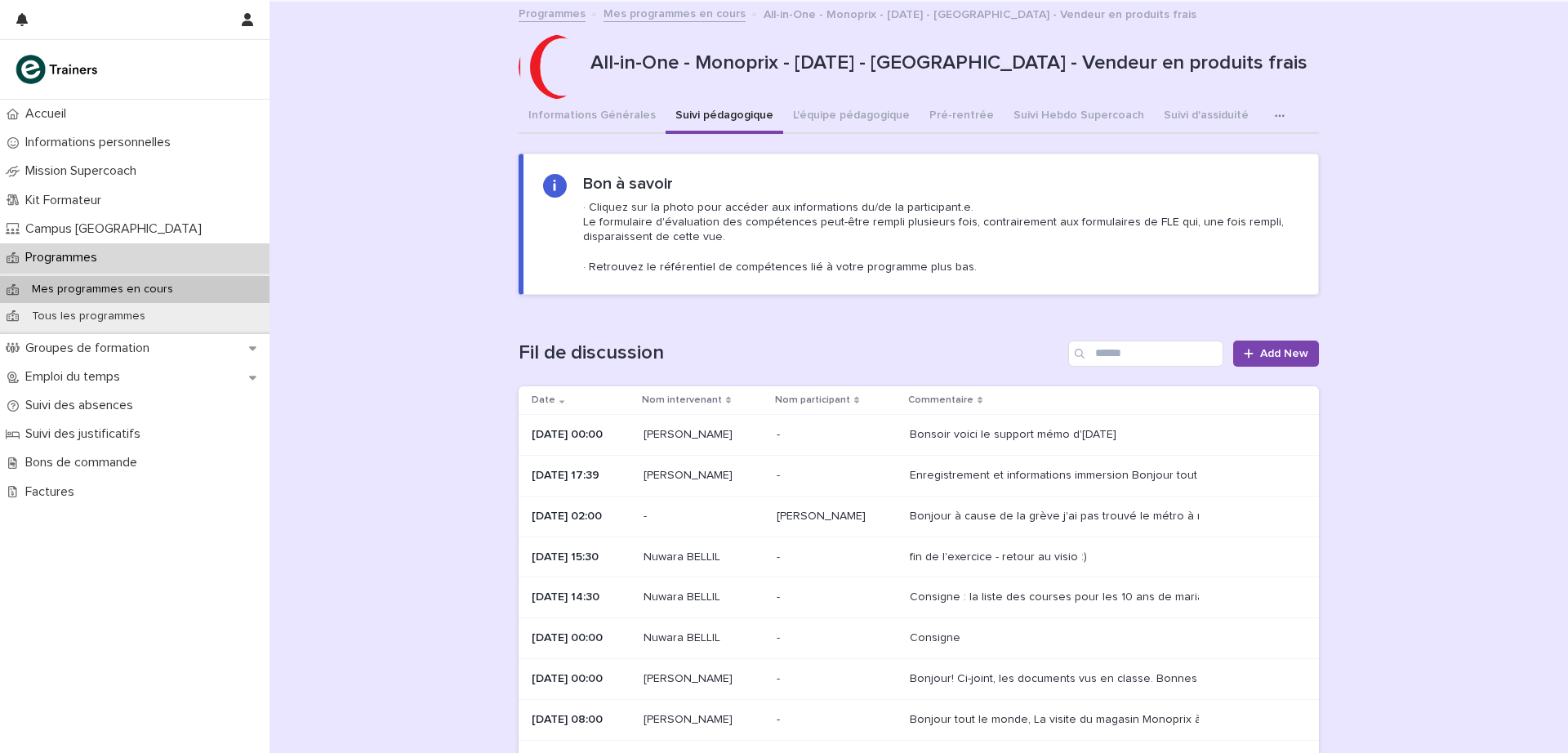
drag, startPoint x: 1562, startPoint y: 331, endPoint x: 570, endPoint y: 111, distance: 1016.1
click at [570, 111] on button "Informations Générales" at bounding box center [591, 117] width 147 height 34
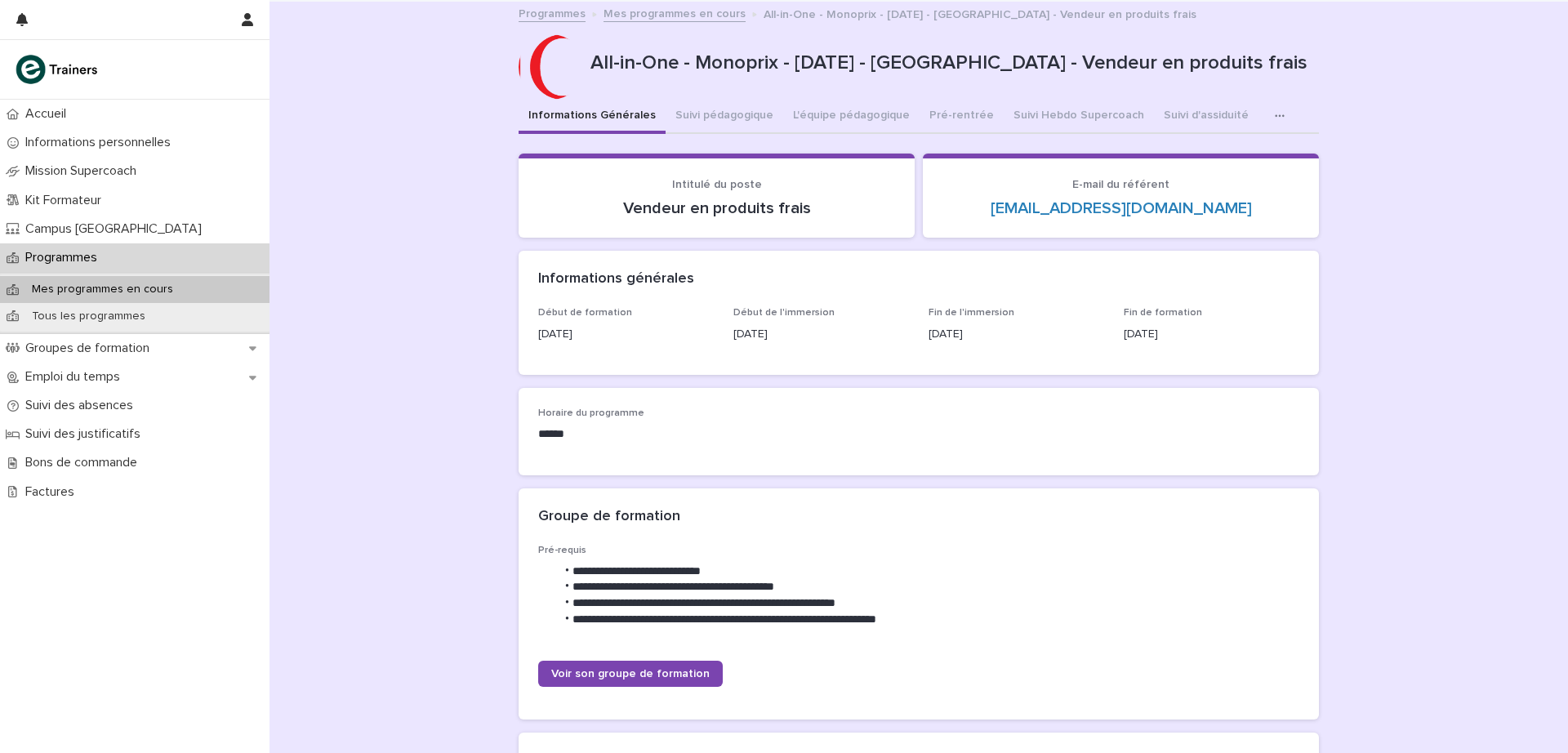
click at [570, 111] on button "Informations Générales" at bounding box center [591, 117] width 147 height 34
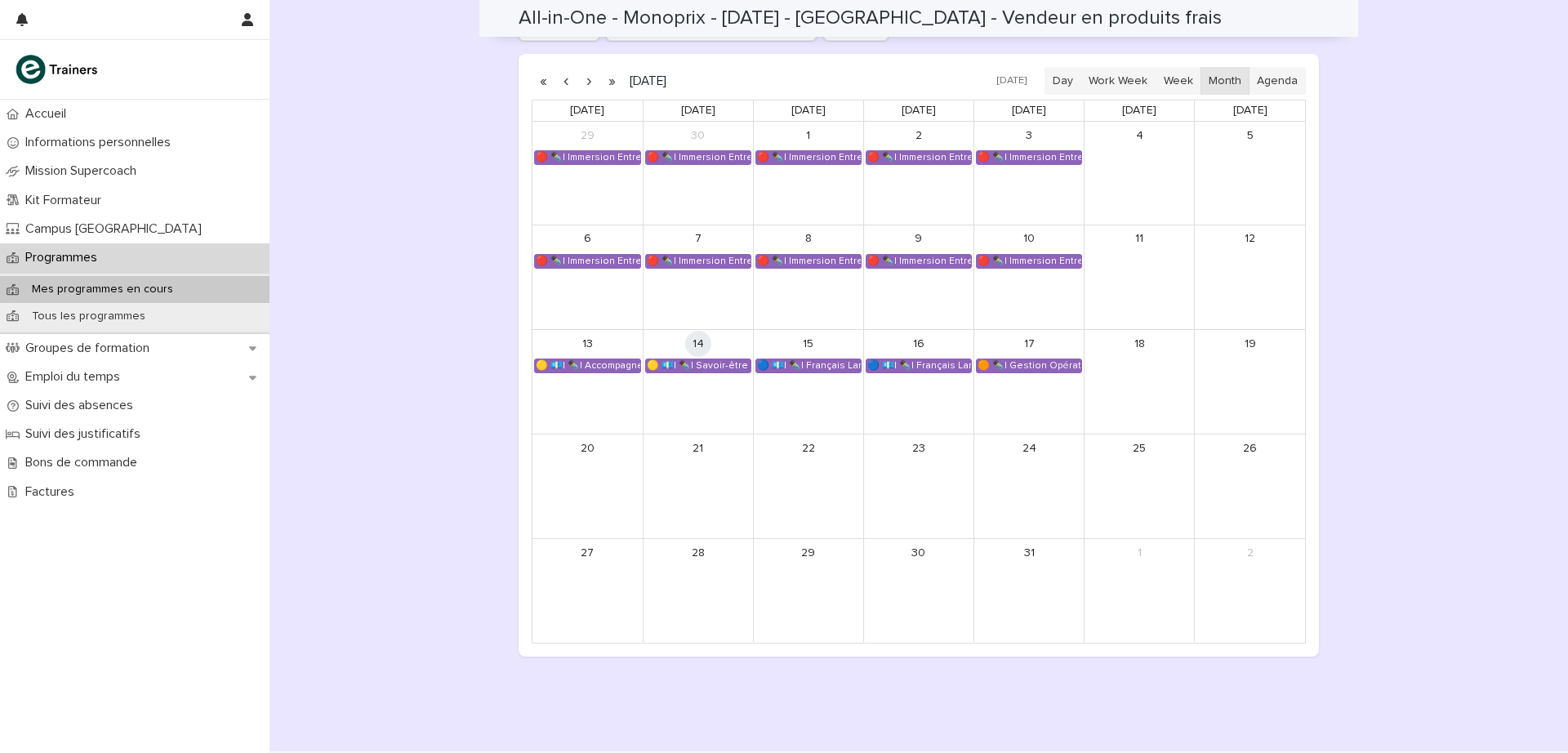
scroll to position [1147, 0]
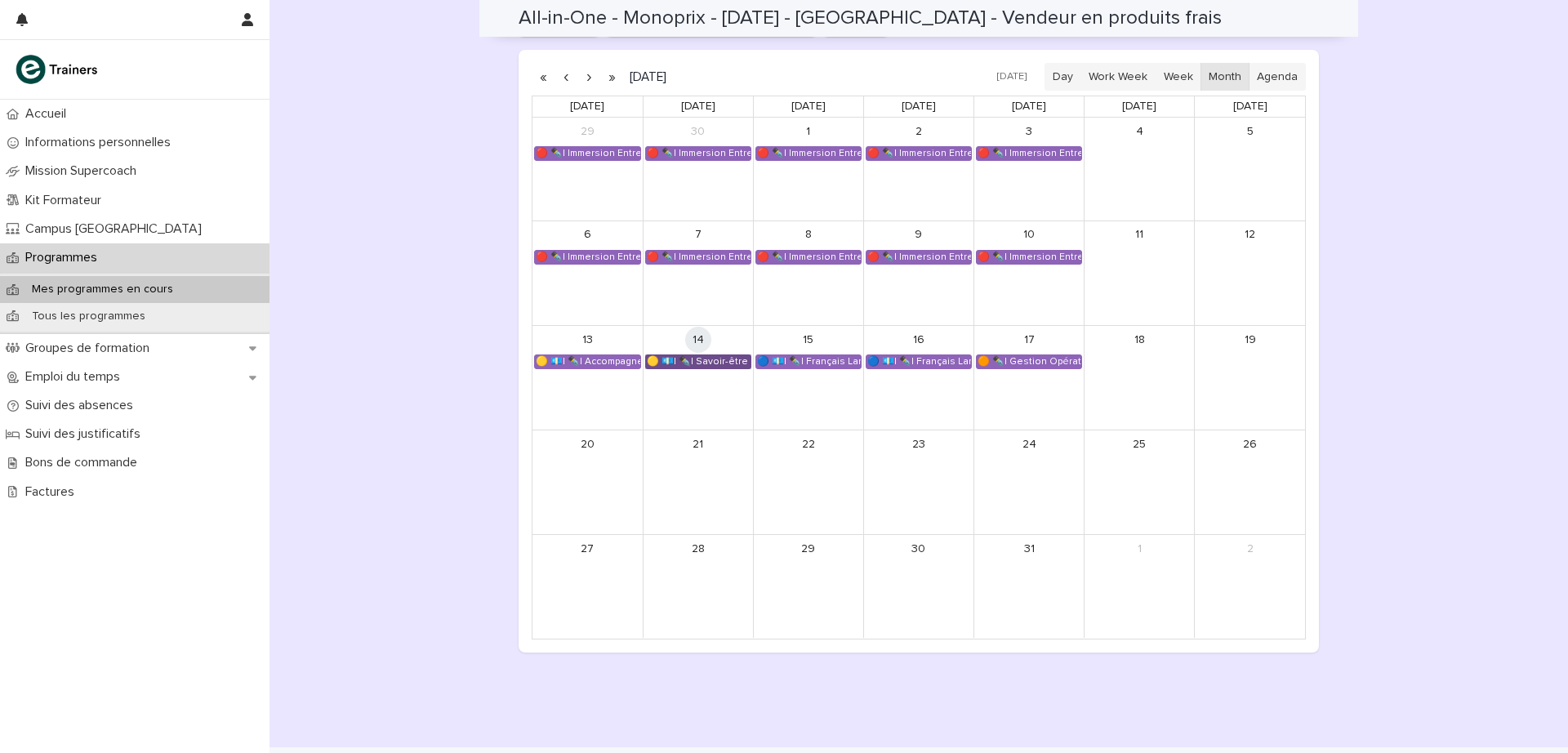
click at [709, 362] on link "🟡 💶| ✒️| Savoir-être métier - Mobilisation et valorisation de ses forces et tal…" at bounding box center [698, 362] width 106 height 15
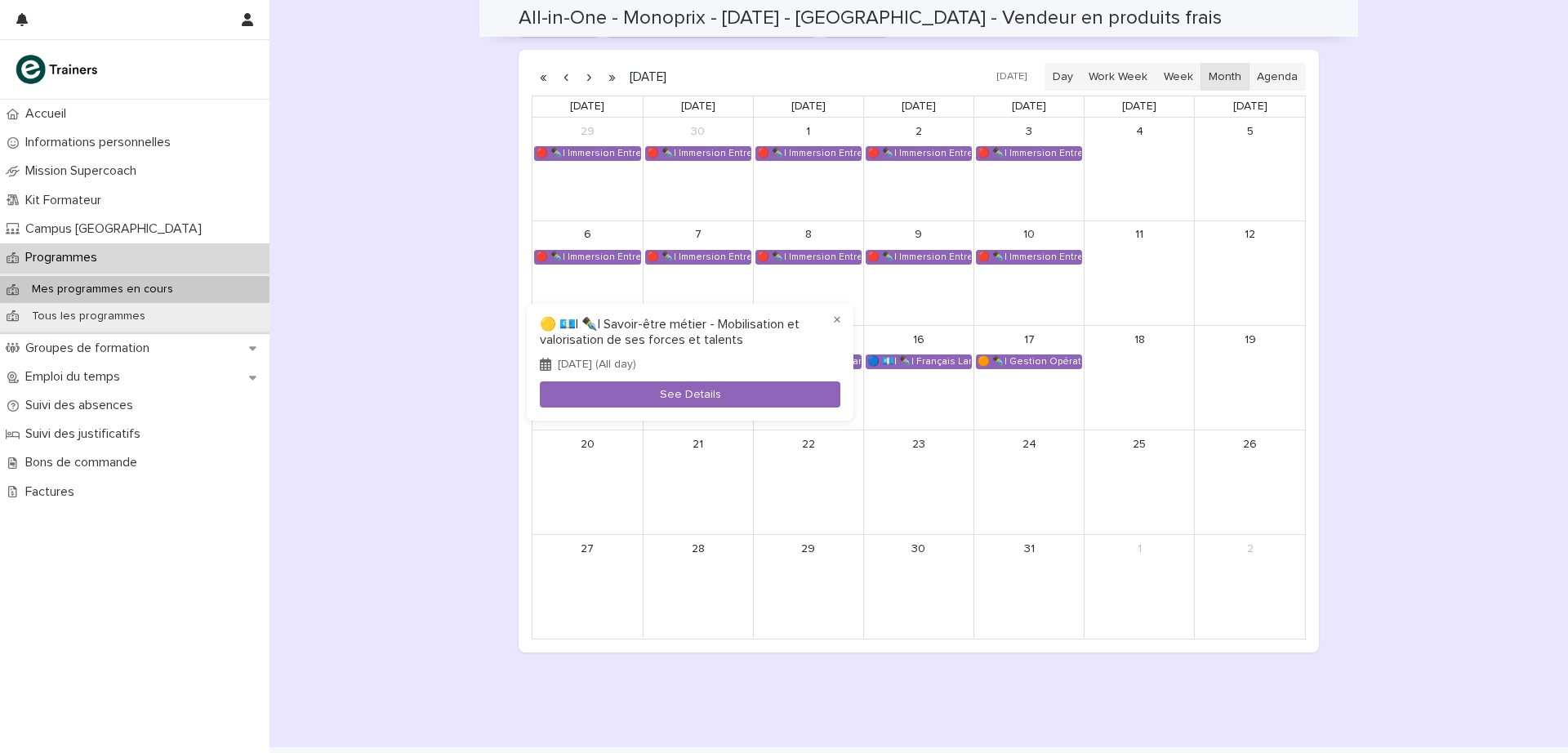
click at [719, 399] on button "See Details" at bounding box center [689, 394] width 301 height 27
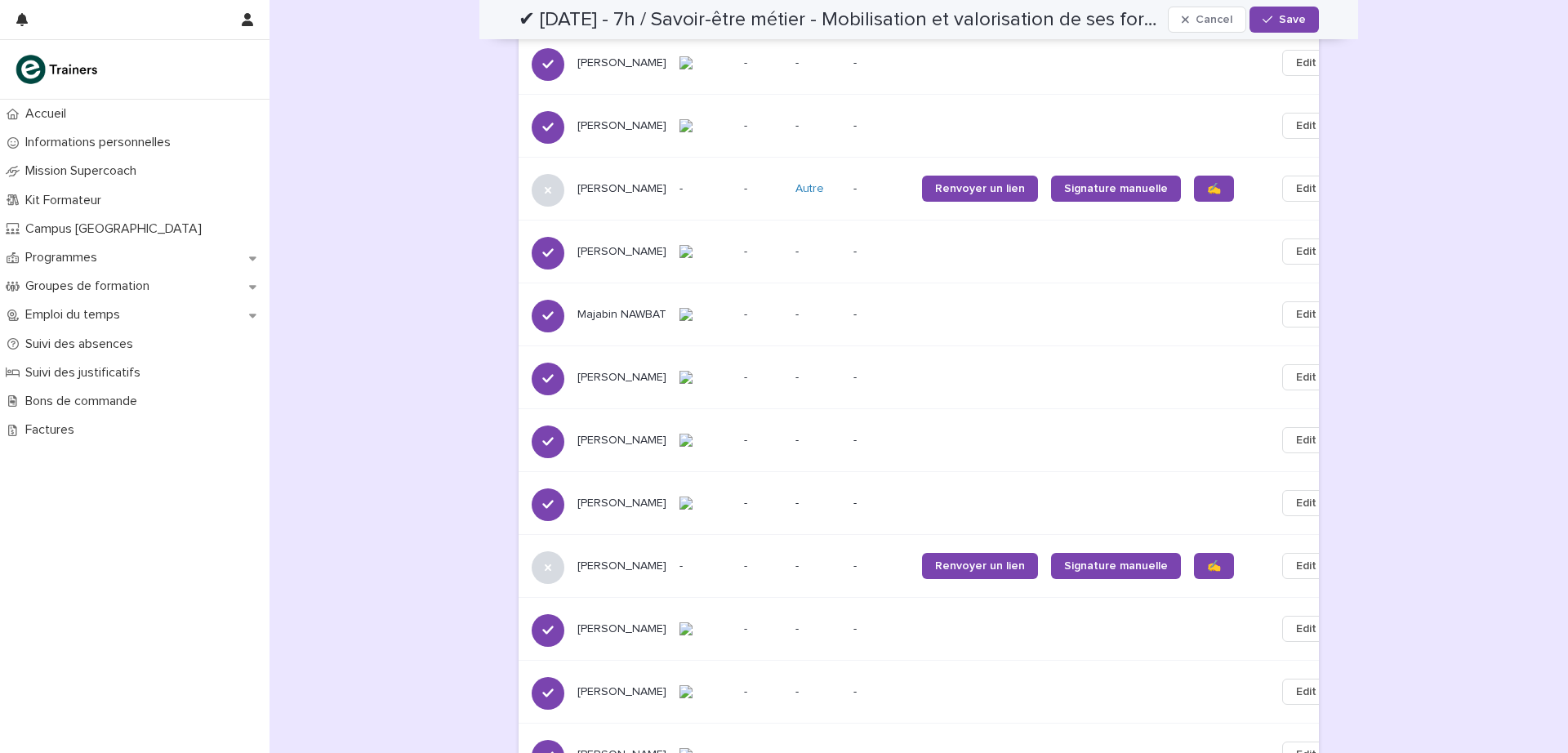
scroll to position [856, 0]
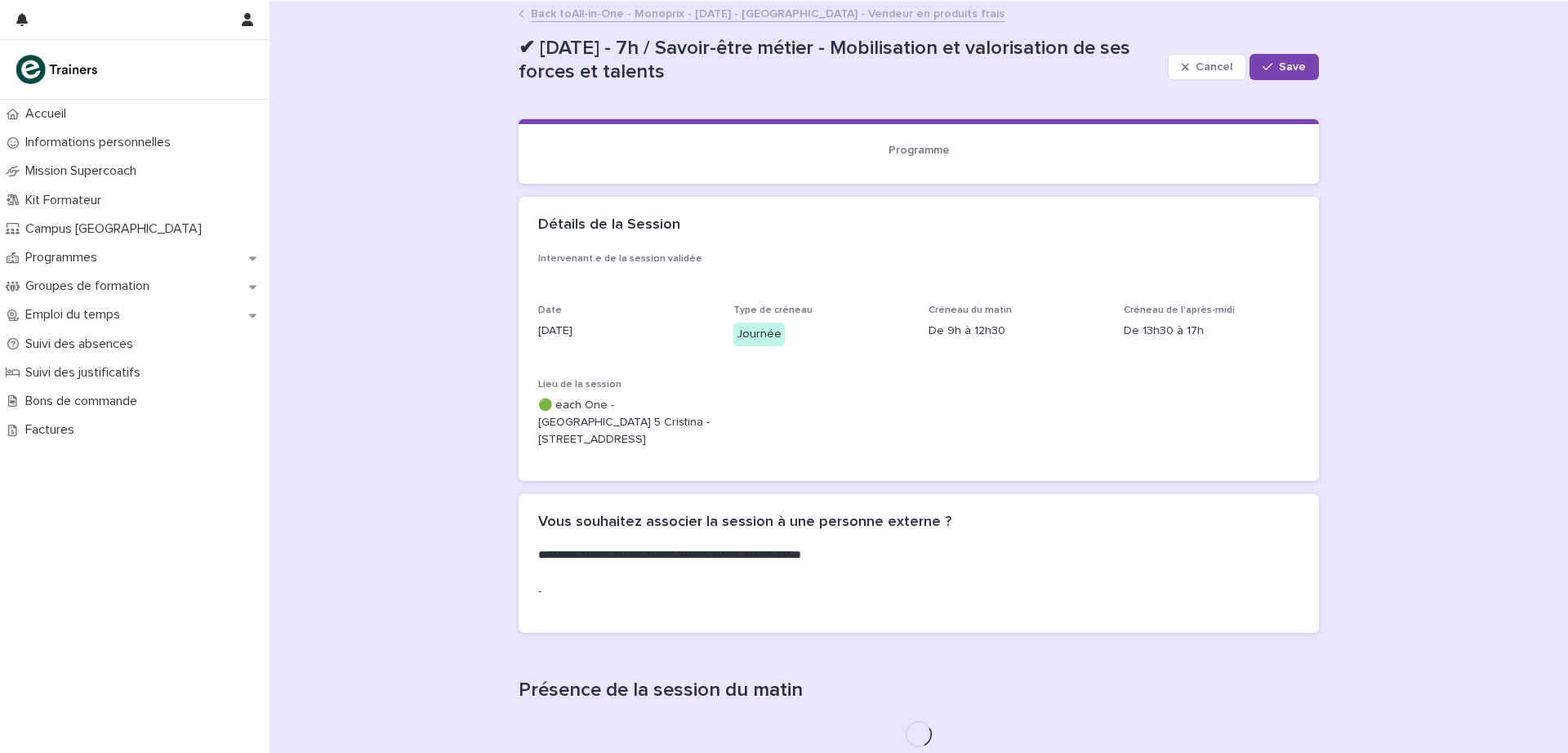
click at [531, 8] on link "Back to All-in-One - Monoprix - 23 - Juillet 2025 - Île-de-France - Vendeur en …" at bounding box center [767, 12] width 473 height 19
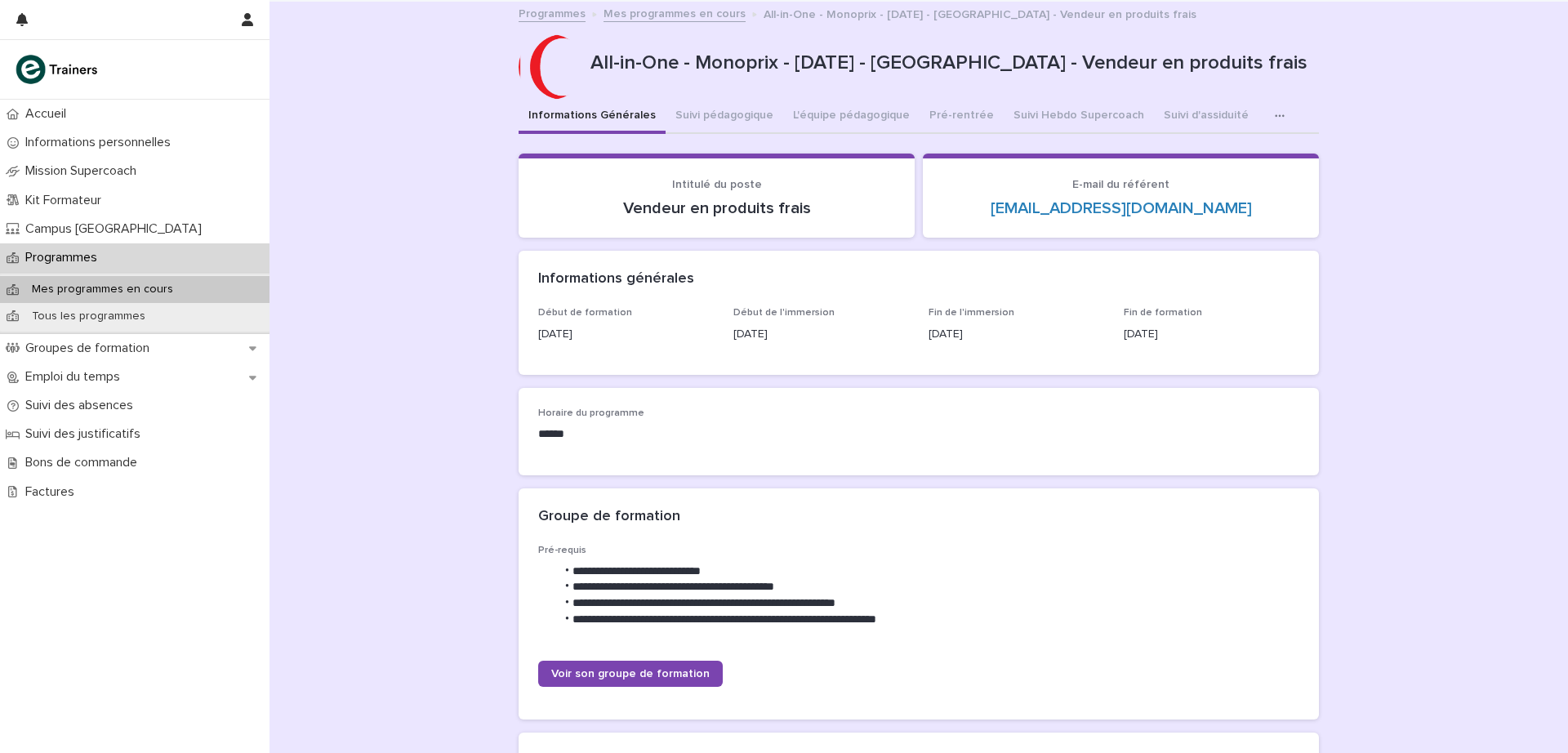
click at [546, 16] on link "Programmes" at bounding box center [551, 12] width 67 height 19
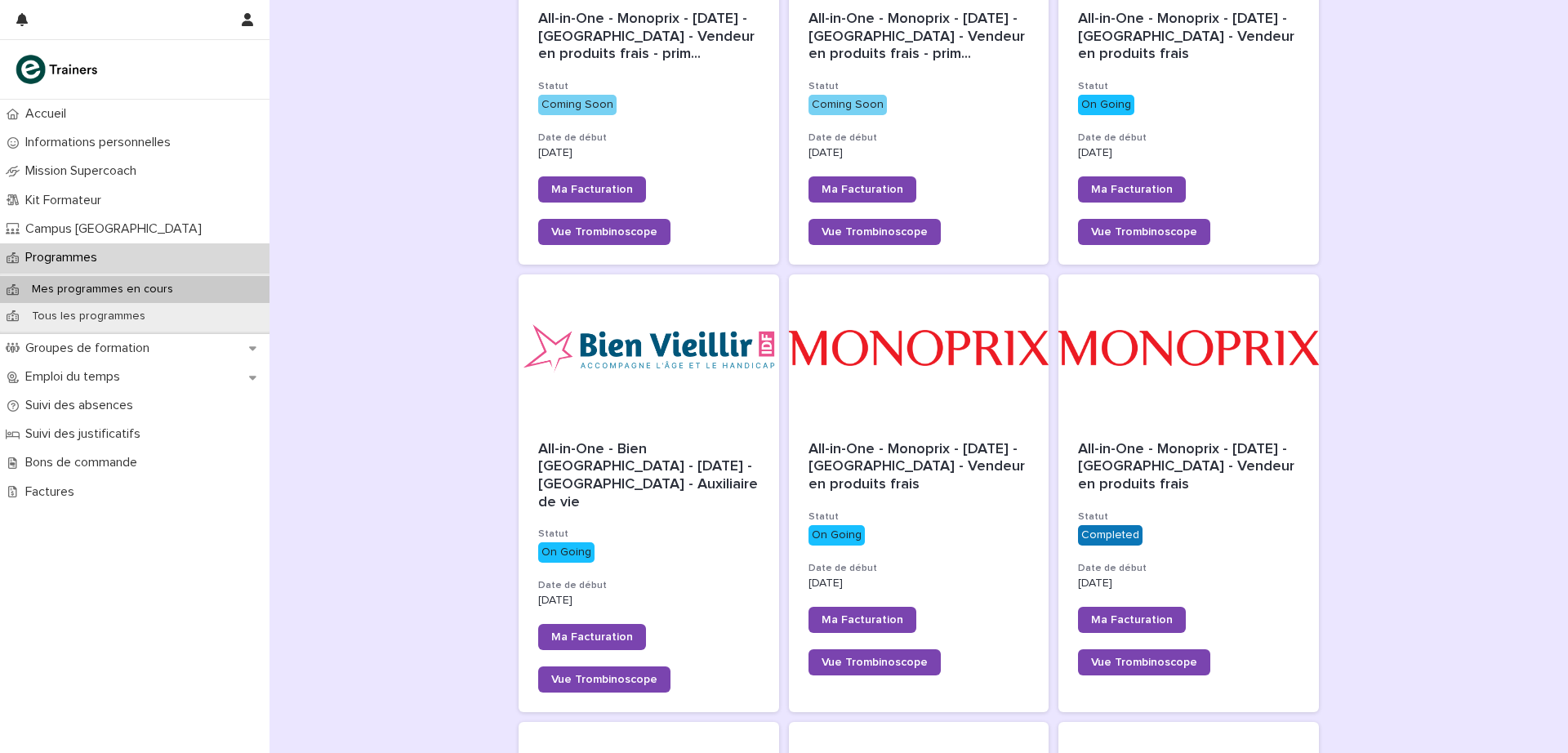
scroll to position [400, 0]
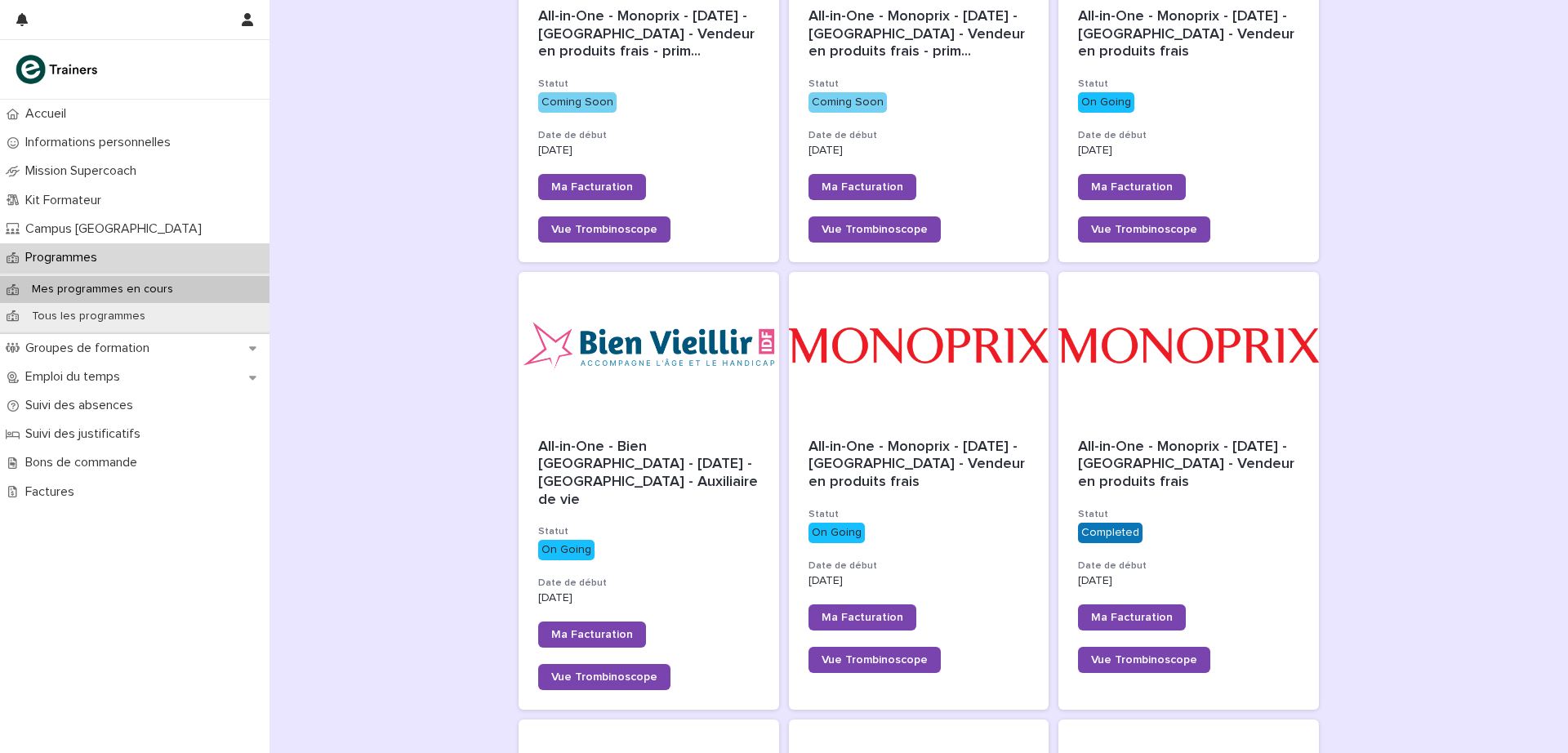
click at [702, 367] on div at bounding box center [648, 345] width 261 height 147
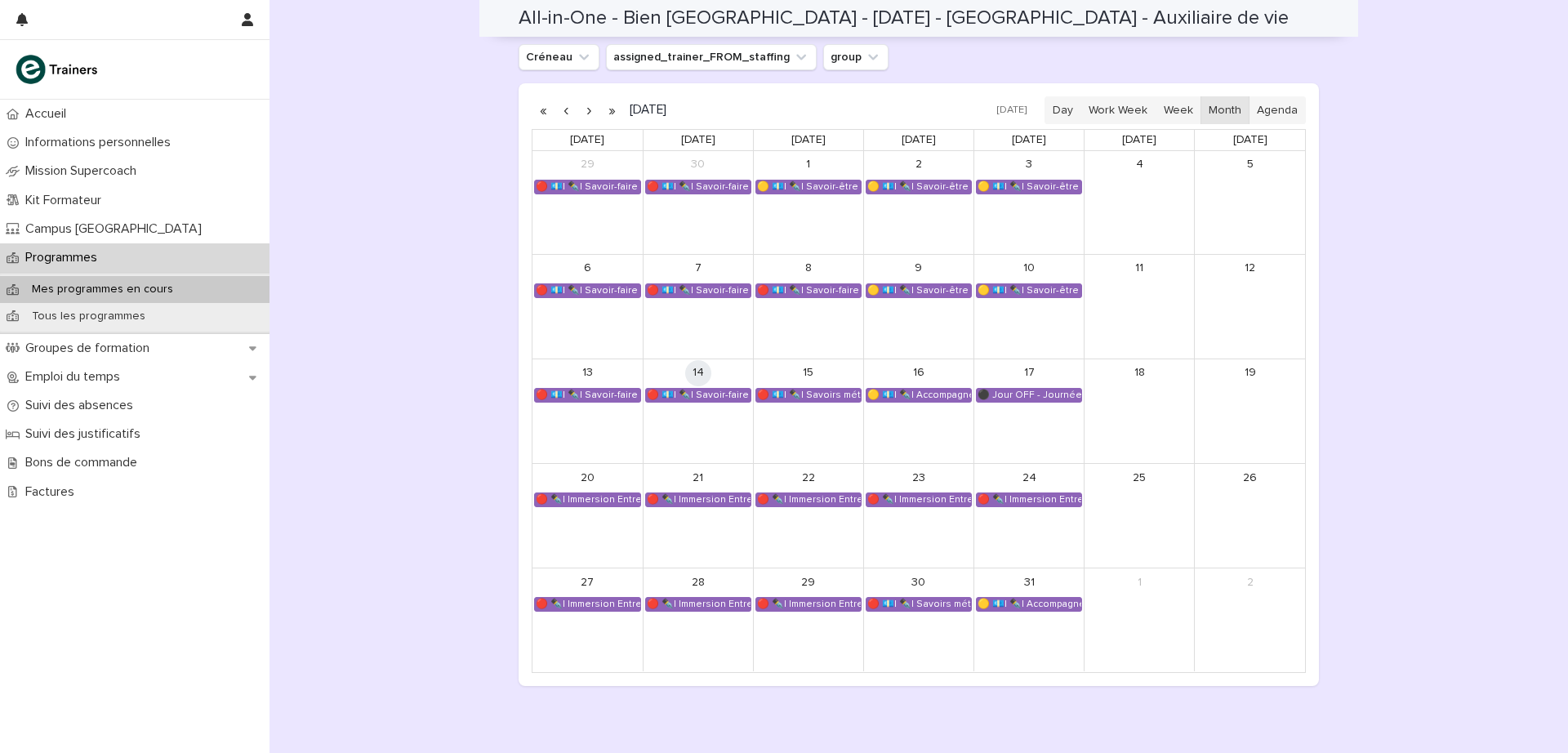
scroll to position [1134, 0]
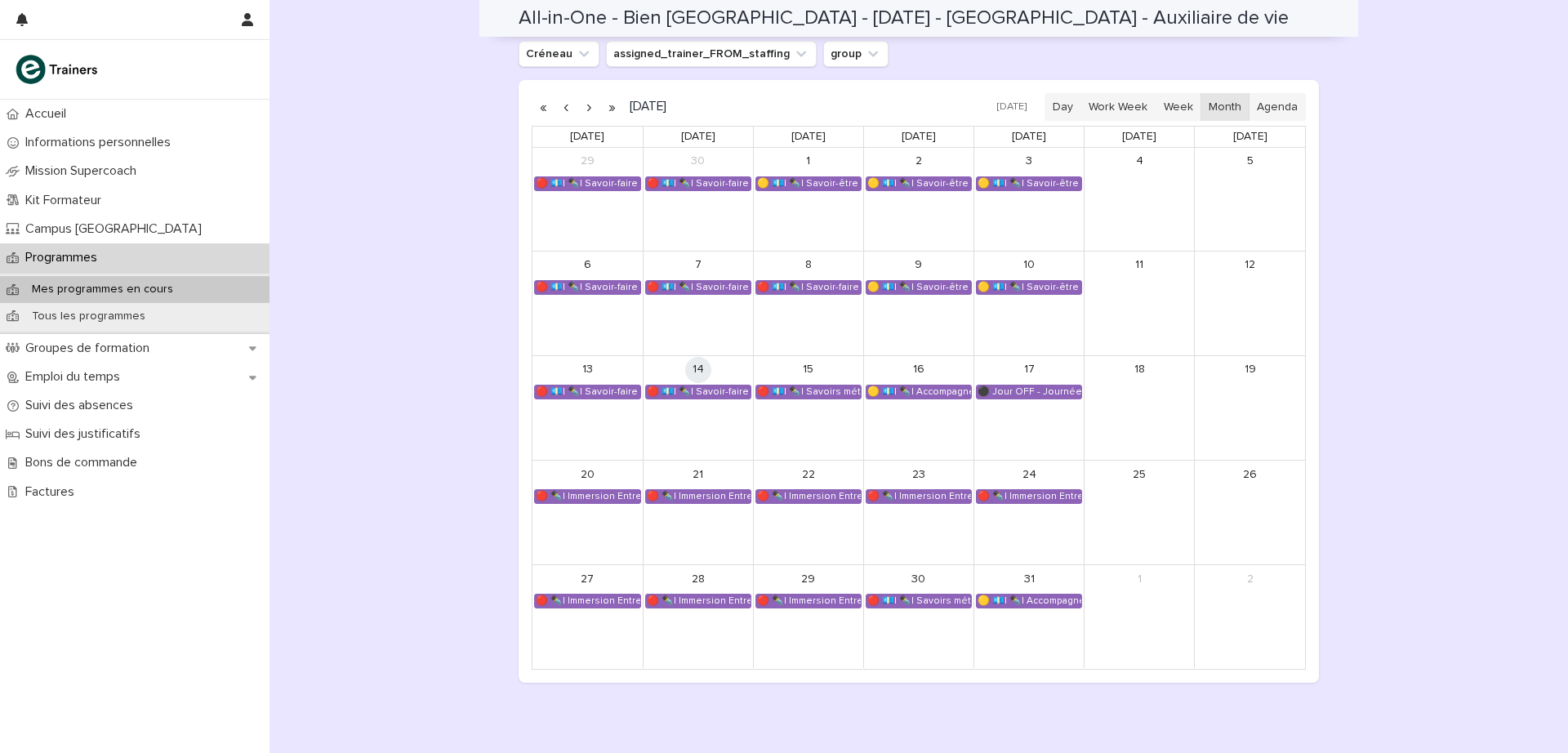
click at [715, 387] on div "🔴 💶| ✒️| Savoir-faire métier - Préparation au CCP2" at bounding box center [698, 391] width 105 height 13
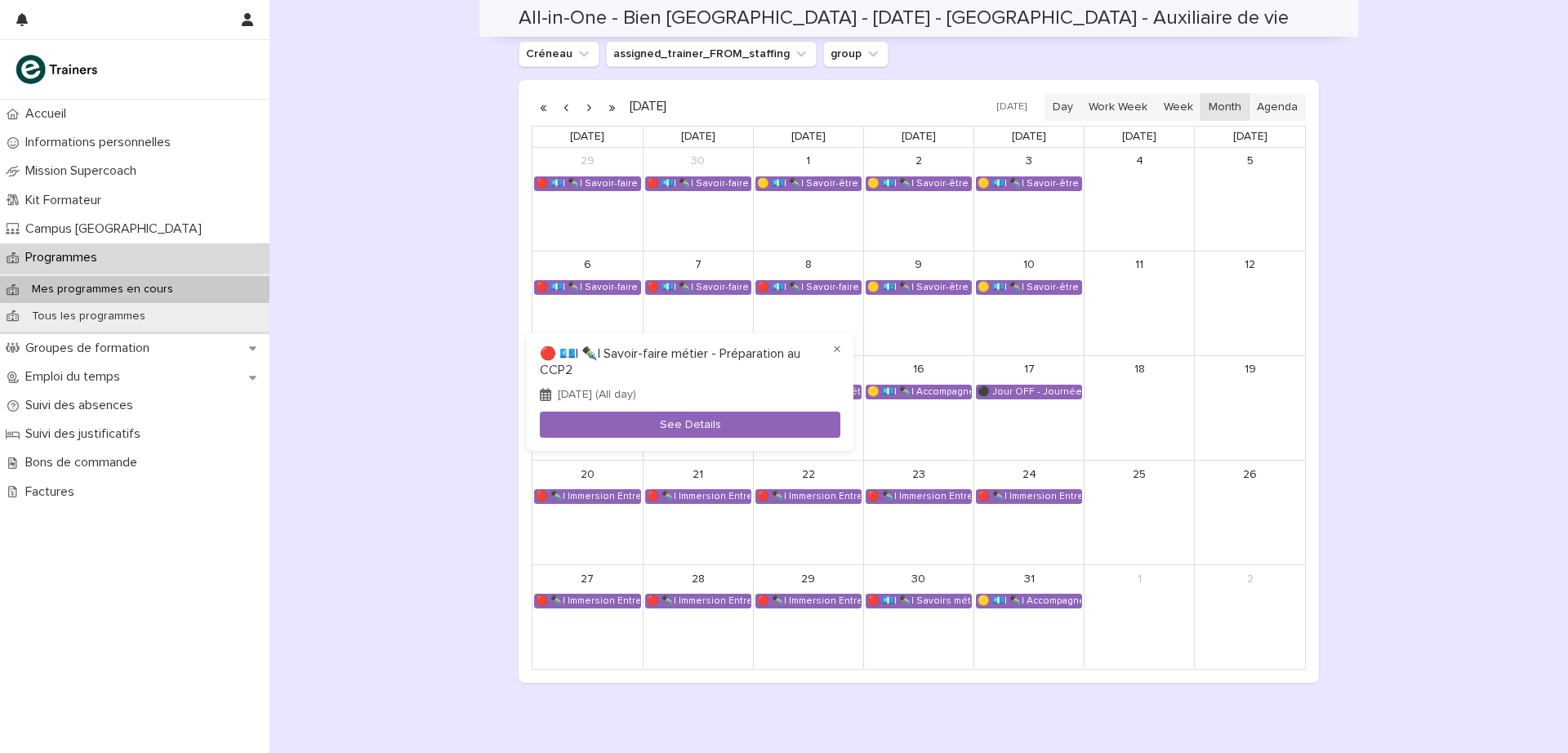
click at [674, 426] on button "See Details" at bounding box center [689, 424] width 301 height 27
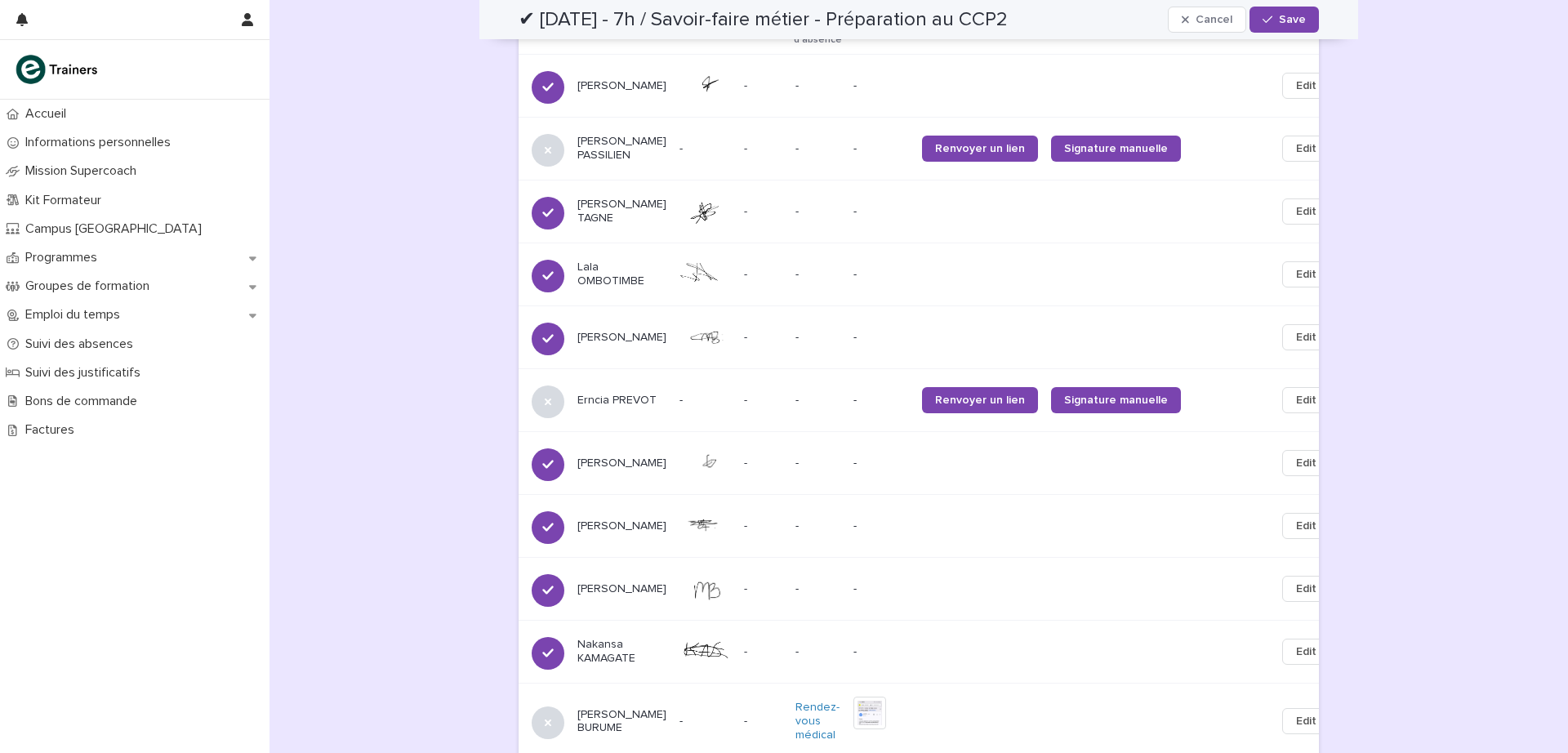
scroll to position [1842, 0]
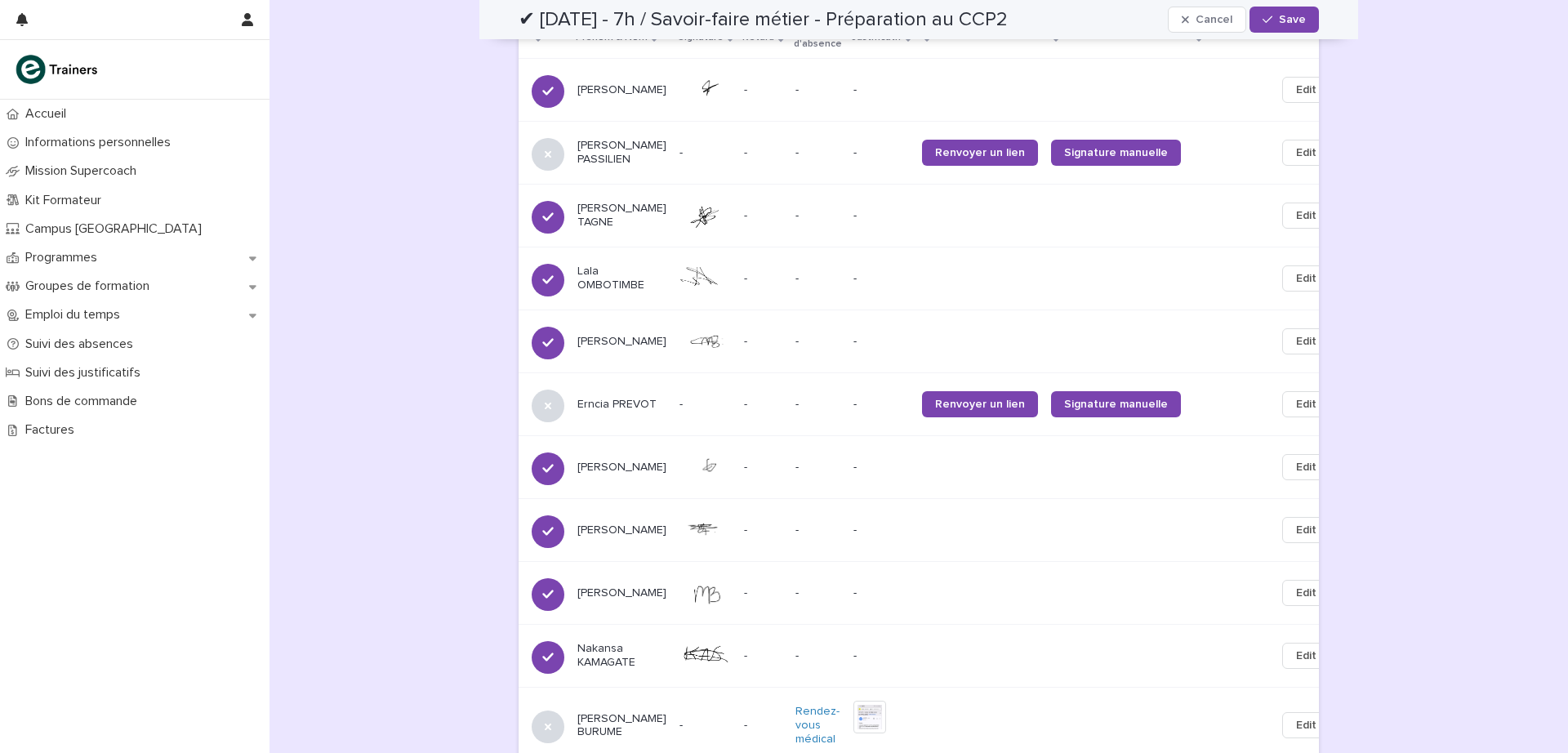
click at [110, 350] on p "Suivi des absences" at bounding box center [83, 345] width 128 height 16
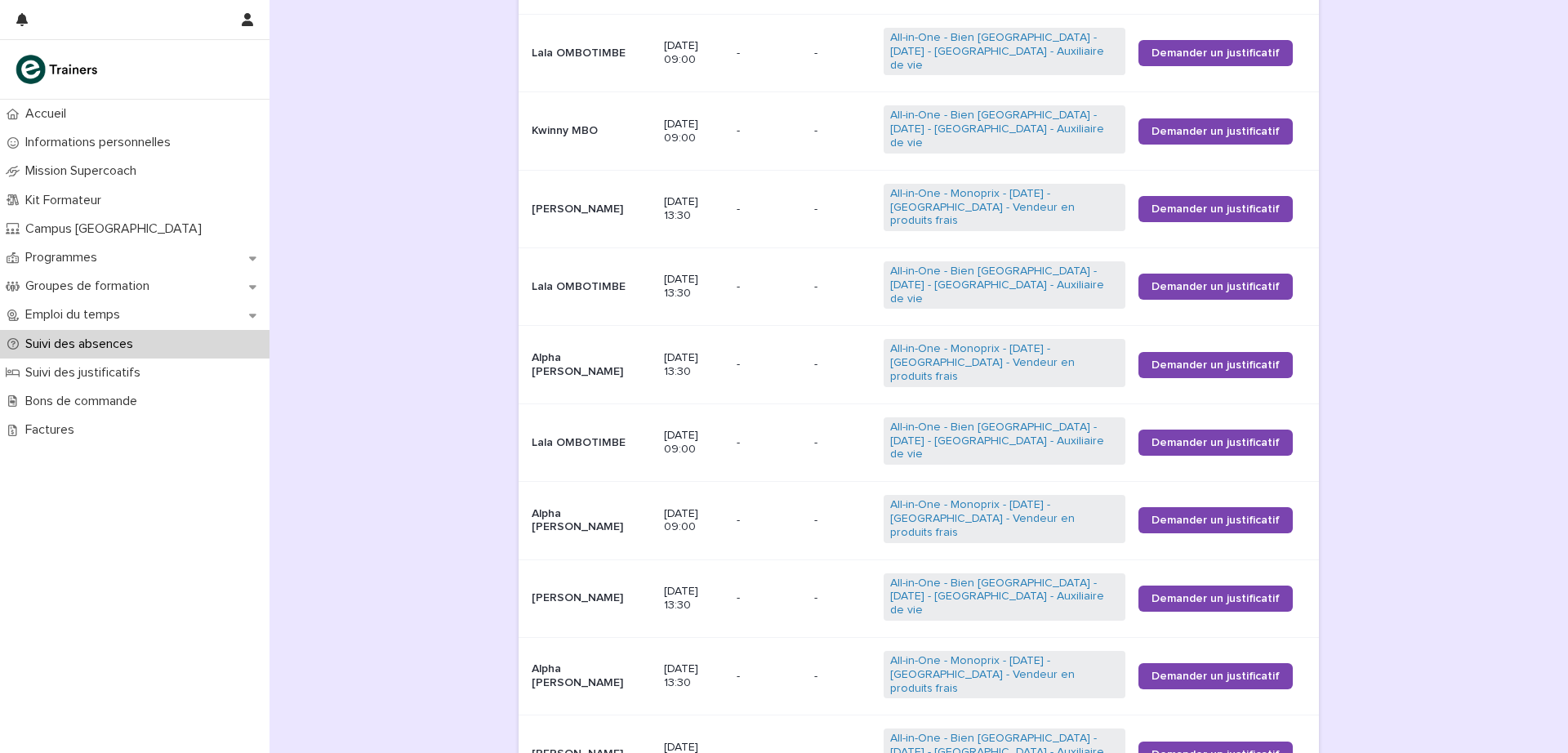
scroll to position [772, 0]
